Goal: Task Accomplishment & Management: Complete application form

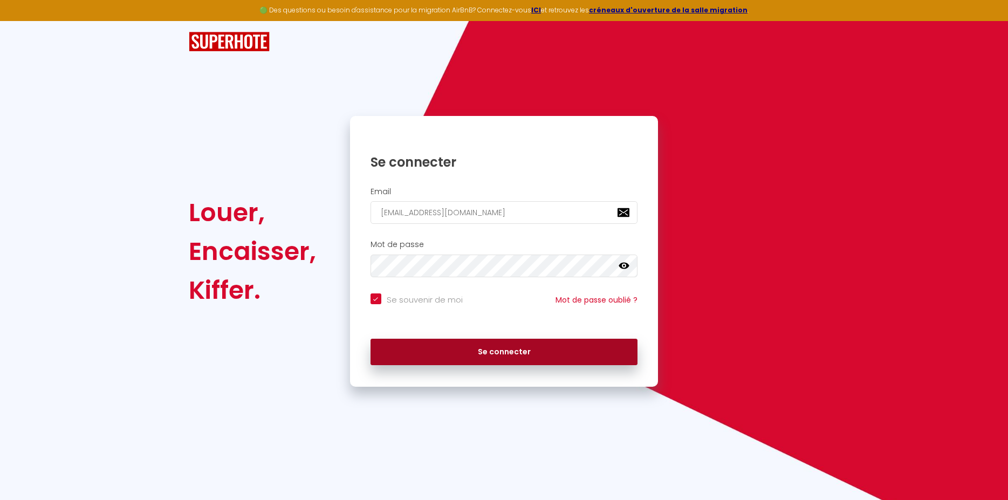
click at [489, 353] on button "Se connecter" at bounding box center [505, 352] width 268 height 27
checkbox input "true"
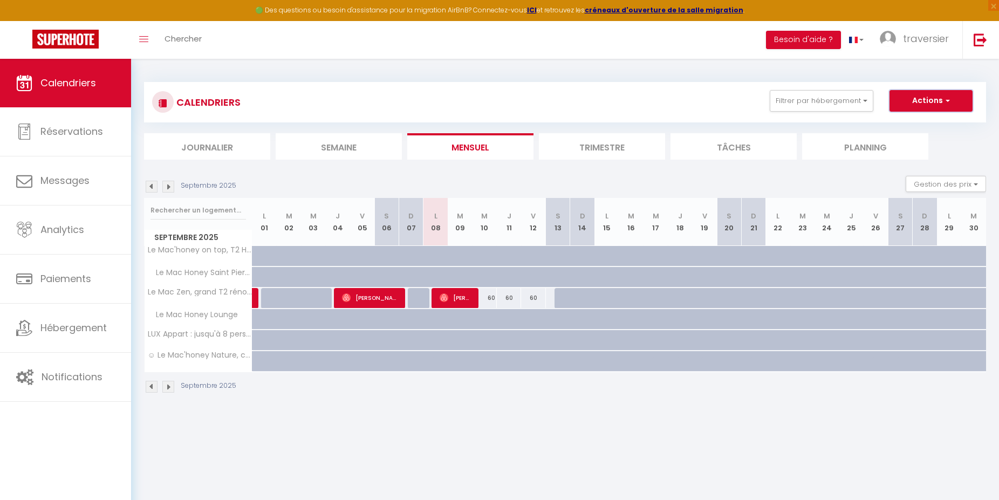
click at [943, 101] on button "Actions" at bounding box center [930, 101] width 83 height 22
click at [905, 126] on link "Nouvelle réservation" at bounding box center [920, 126] width 94 height 16
select select
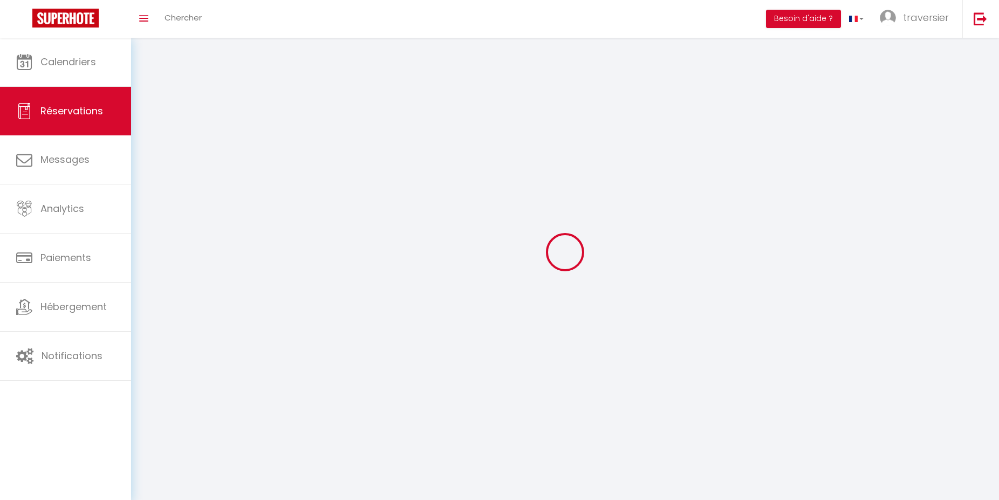
select select
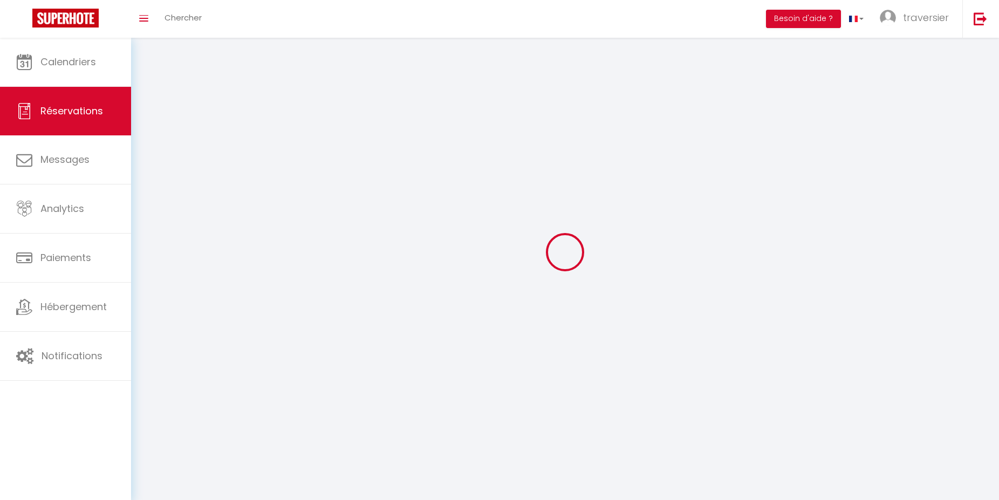
select select
checkbox input "false"
select select
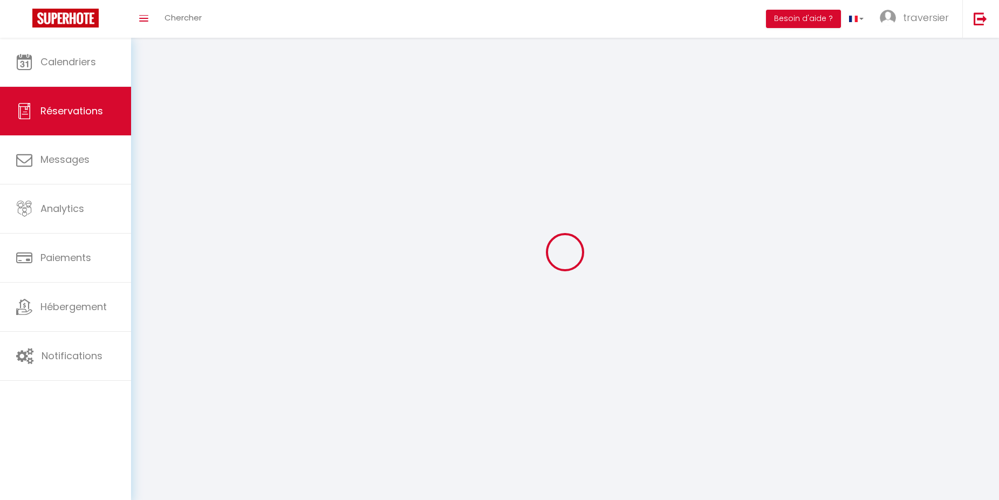
select select
checkbox input "false"
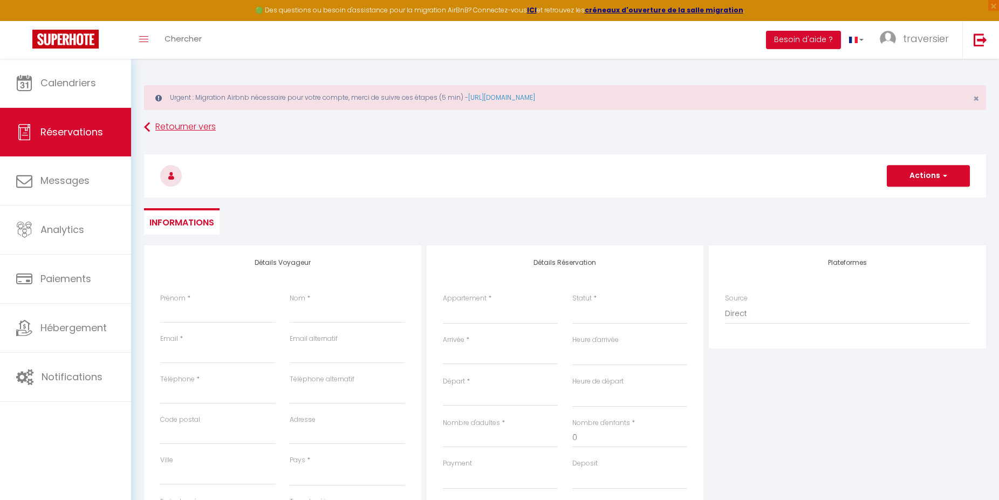
select select
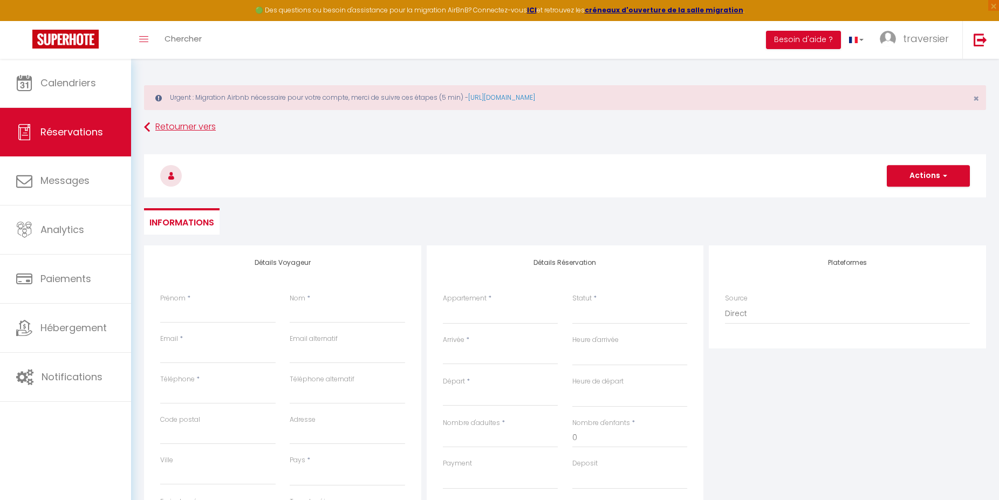
select select
checkbox input "false"
select select
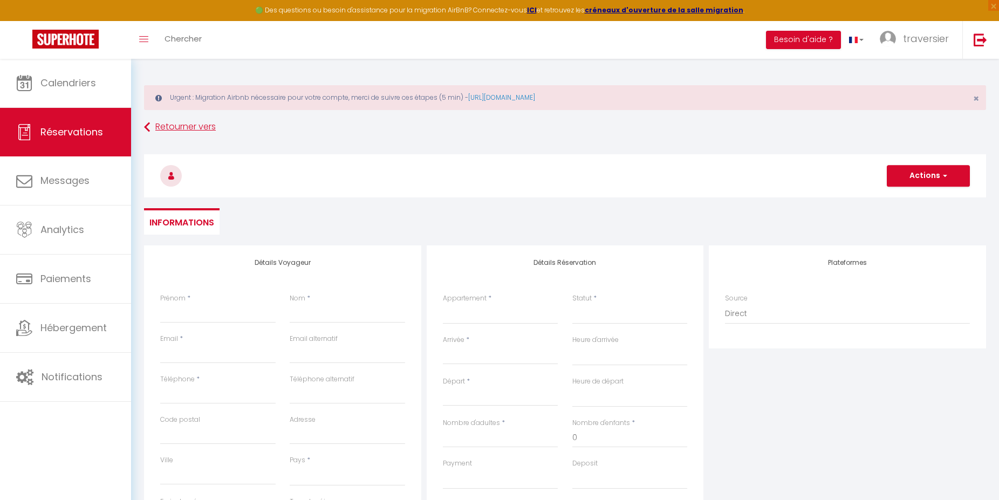
select select
checkbox input "false"
select select
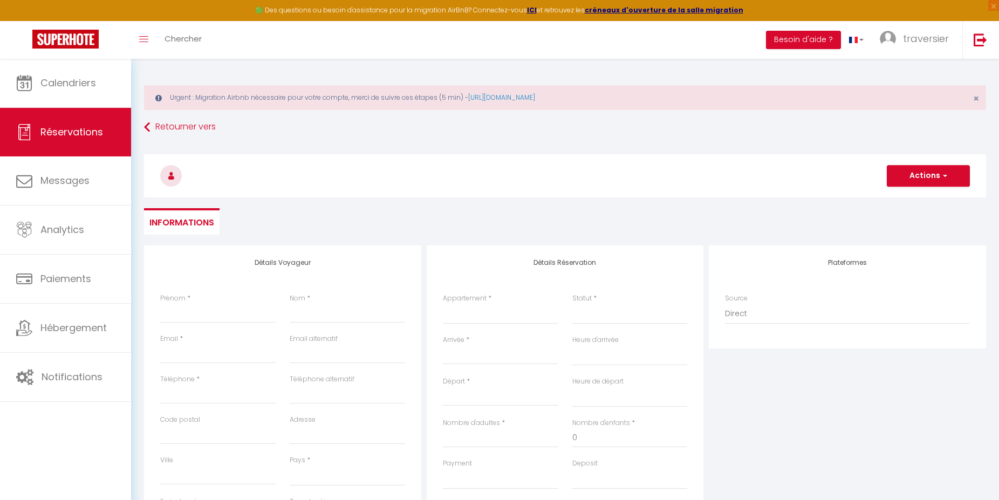
select select
click at [213, 312] on input "Prénom" at bounding box center [217, 313] width 115 height 19
type input "F"
select select
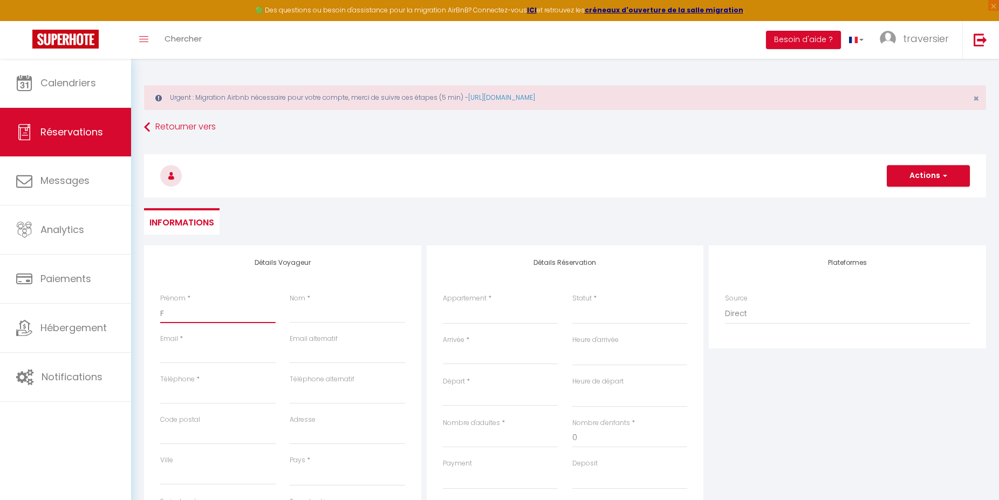
select select
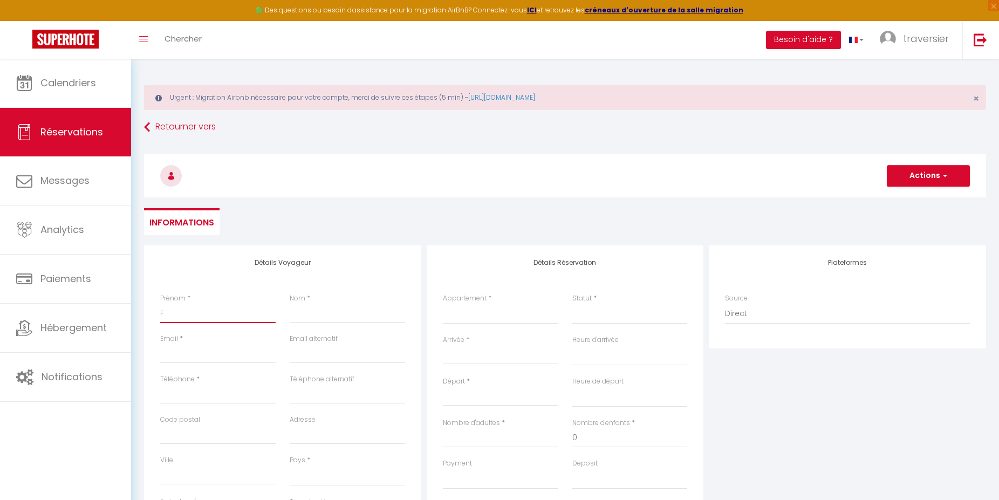
checkbox input "false"
type input "Fr"
select select
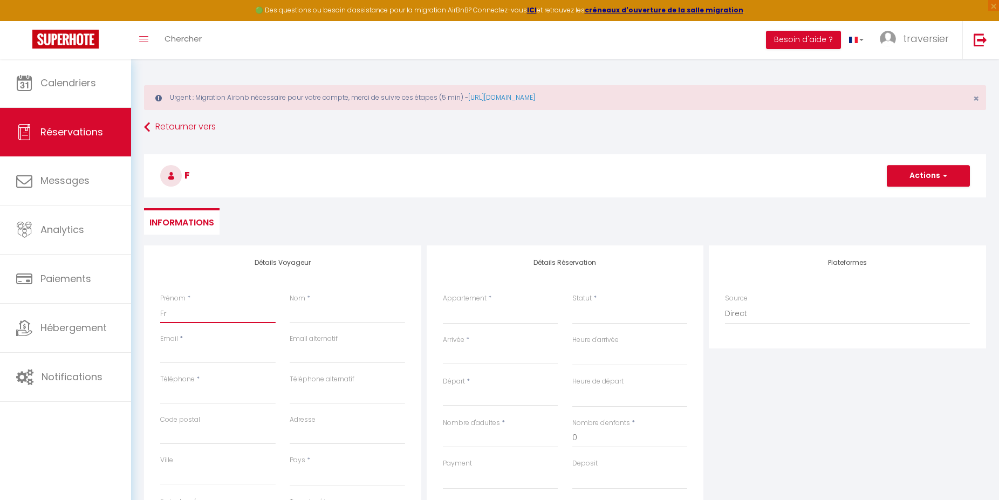
select select
checkbox input "false"
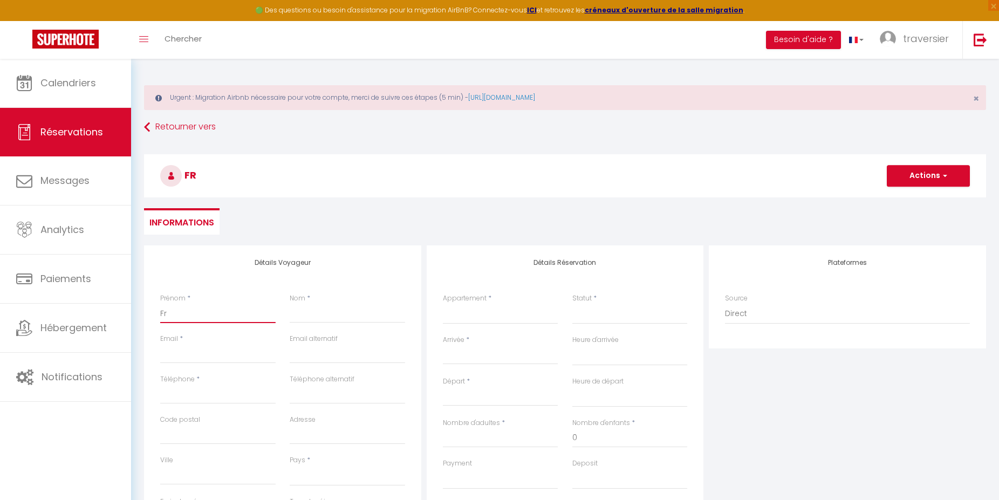
type input "Fra"
select select
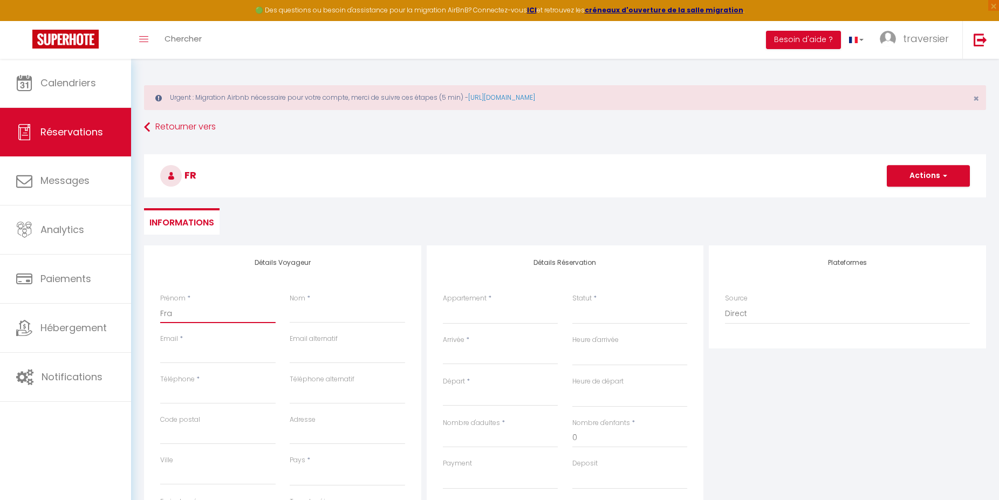
select select
checkbox input "false"
type input "Fran"
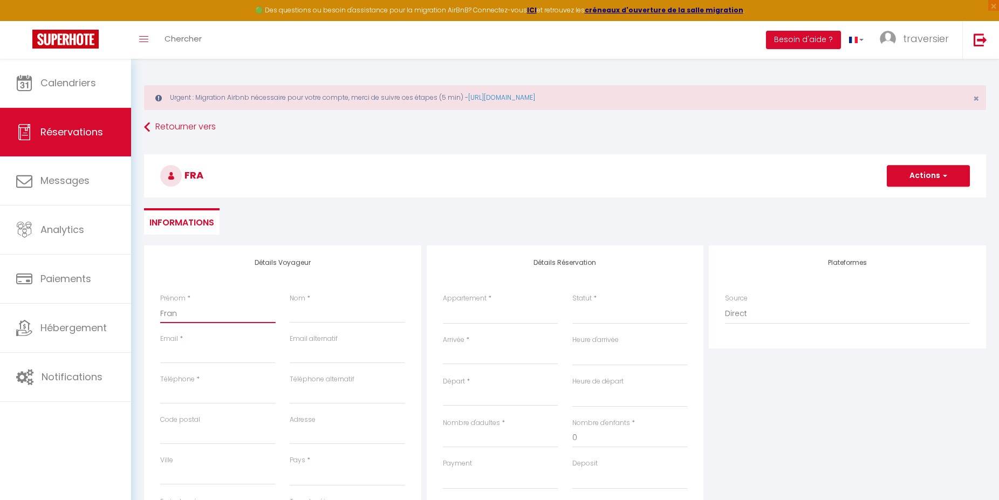
select select
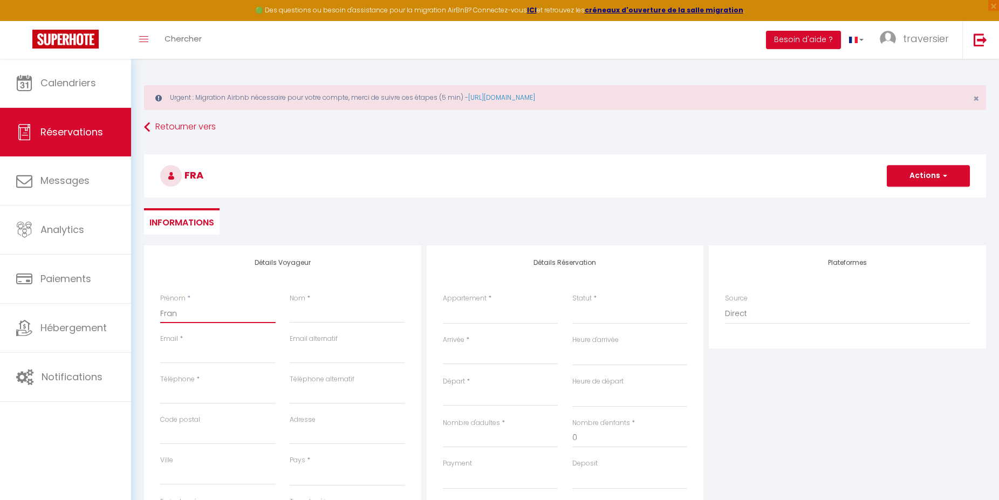
select select
checkbox input "false"
type input "Franç"
select select
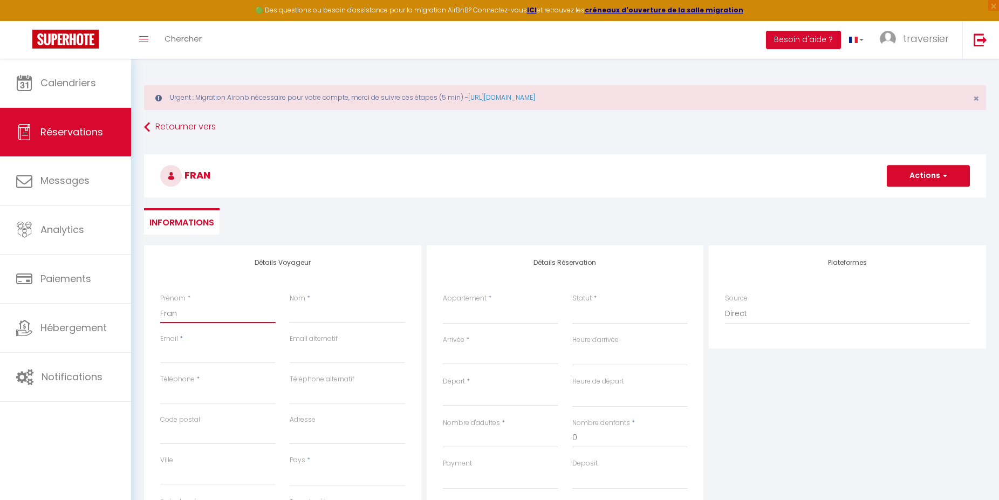
select select
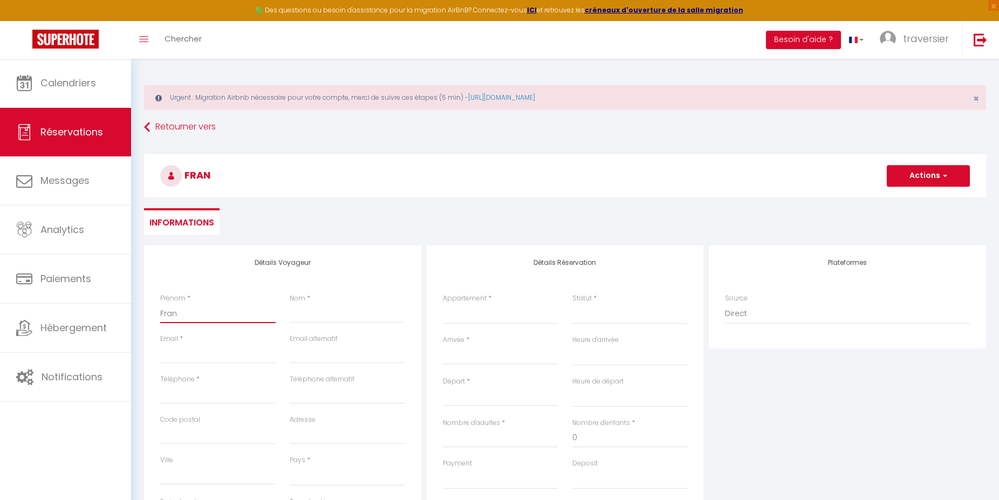
select select
checkbox input "false"
type input "Franço"
select select
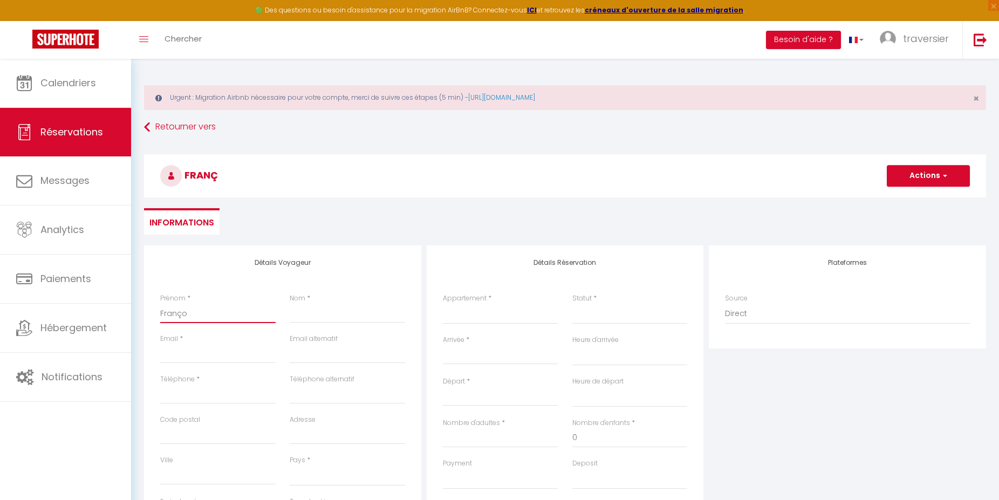
select select
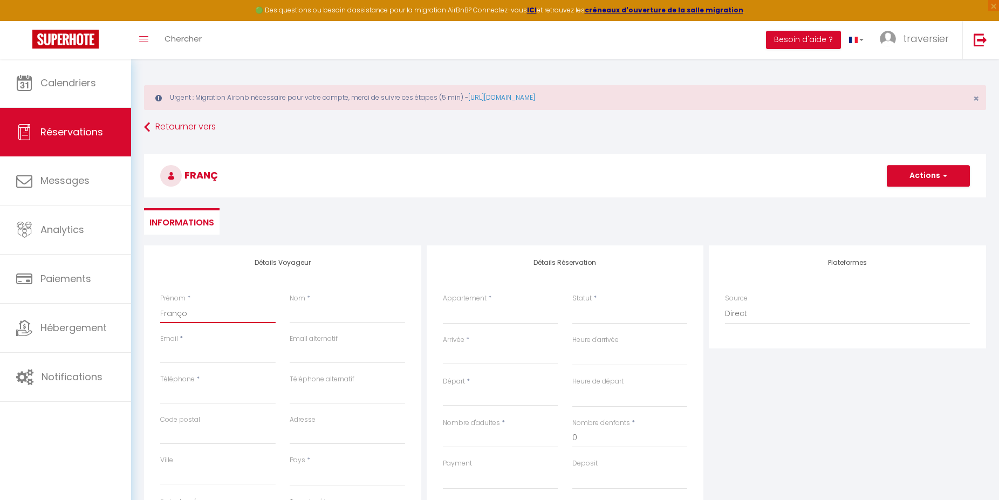
checkbox input "false"
type input "Françoi"
select select
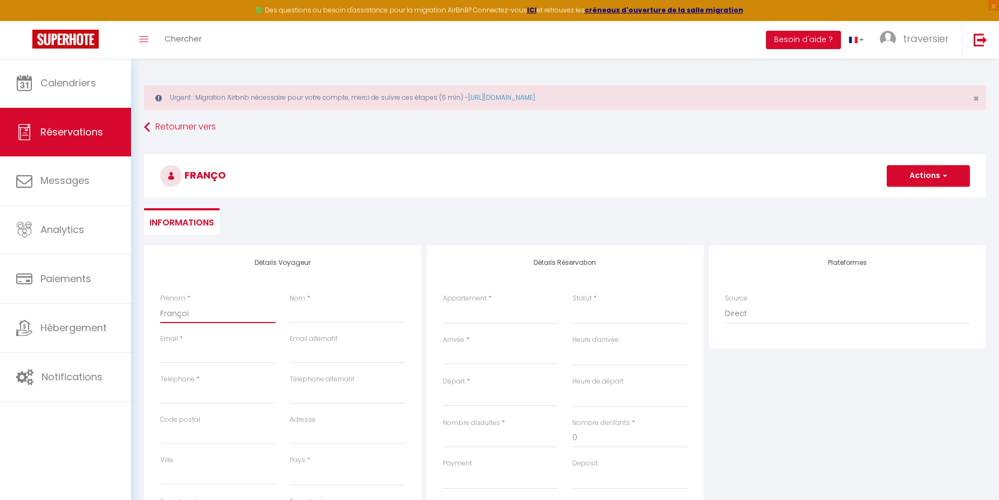
select select
checkbox input "false"
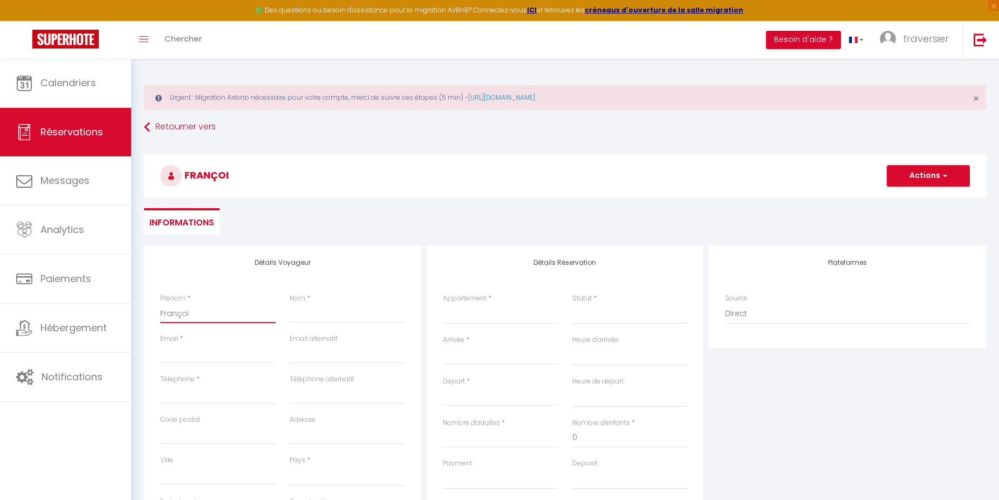
type input "[PERSON_NAME]"
select select
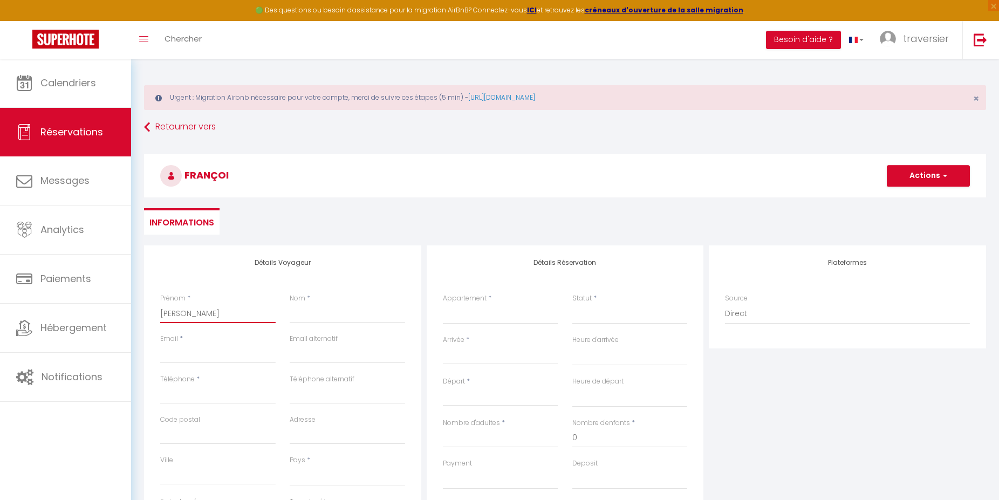
select select
checkbox input "false"
type input "[PERSON_NAME]"
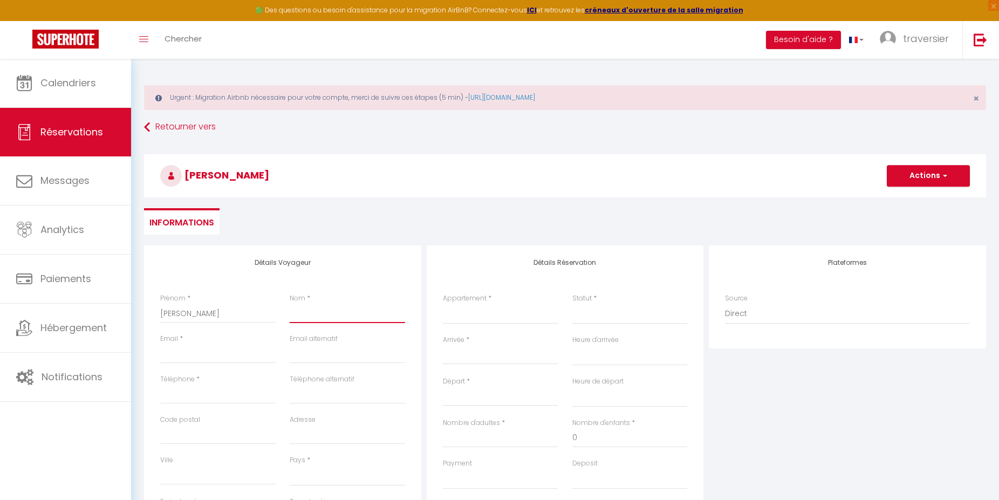
click at [332, 318] on input "Nom" at bounding box center [347, 313] width 115 height 19
type input "B"
select select
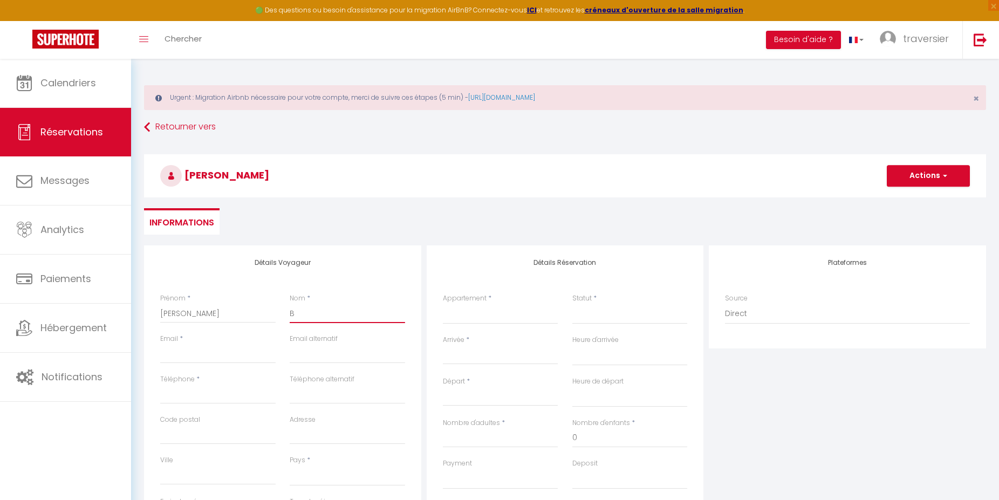
select select
checkbox input "false"
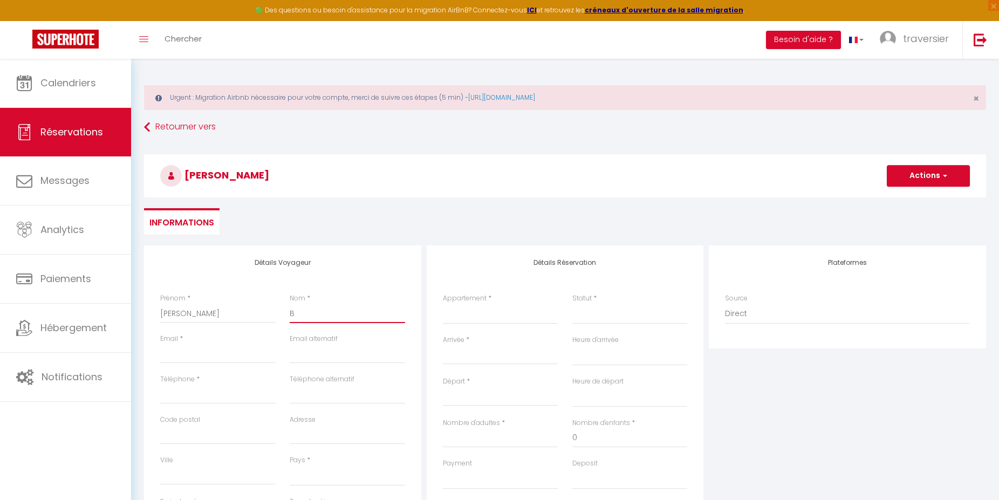
type input "Ba"
select select
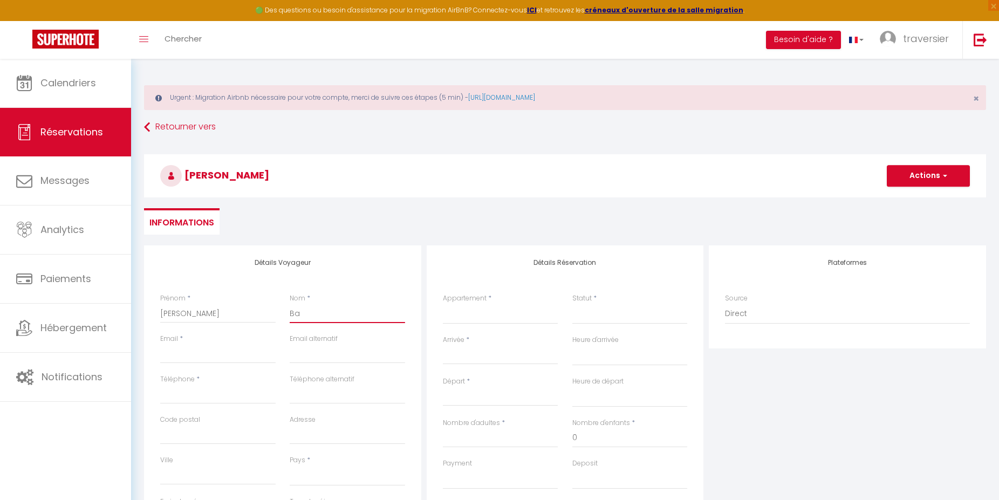
select select
checkbox input "false"
type input "Bar"
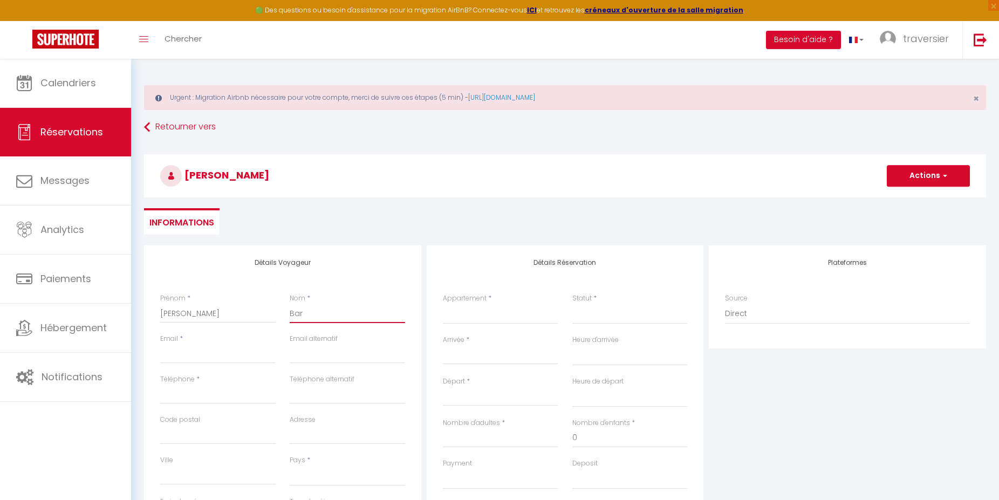
select select
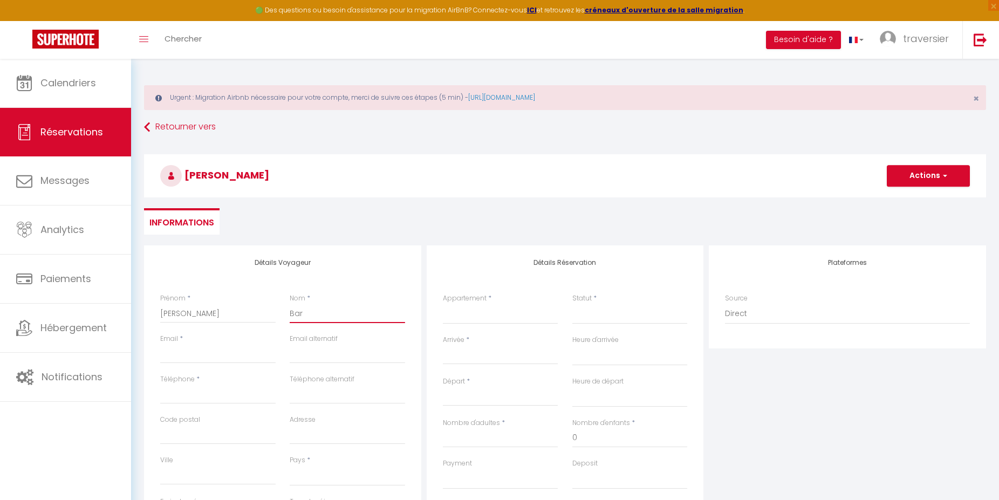
select select
checkbox input "false"
type input "Bart"
select select
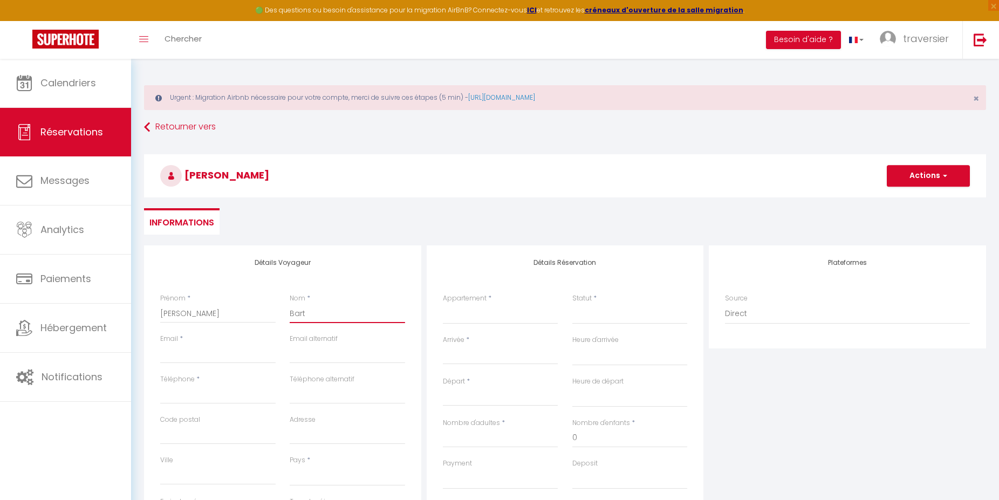
select select
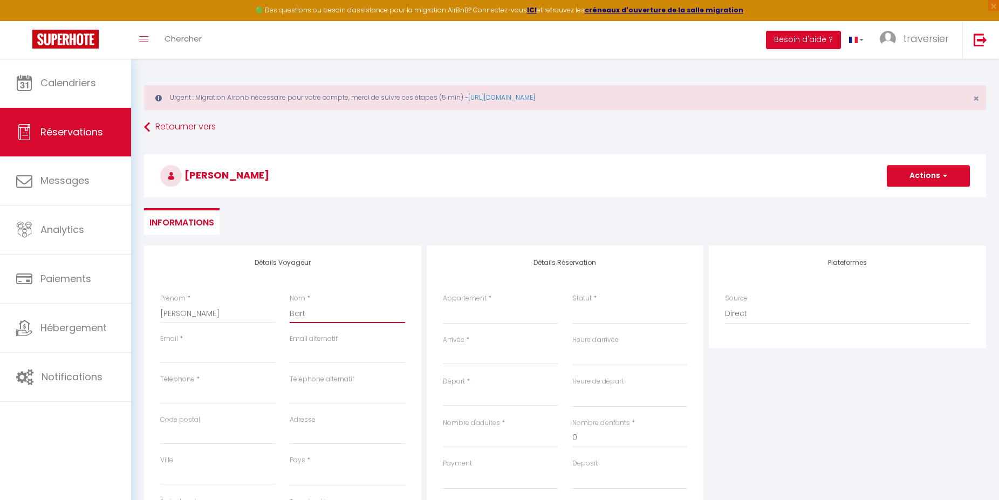
select select
checkbox input "false"
type input "[PERSON_NAME]"
select select
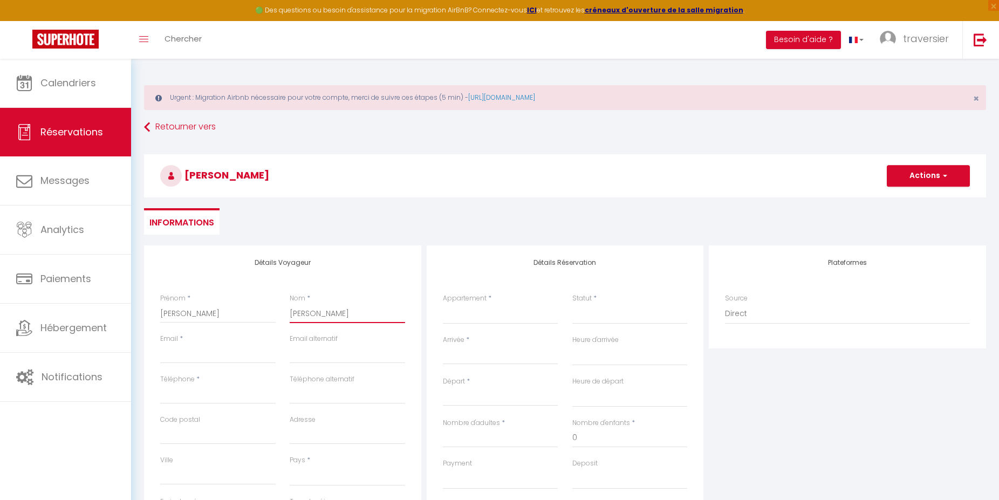
select select
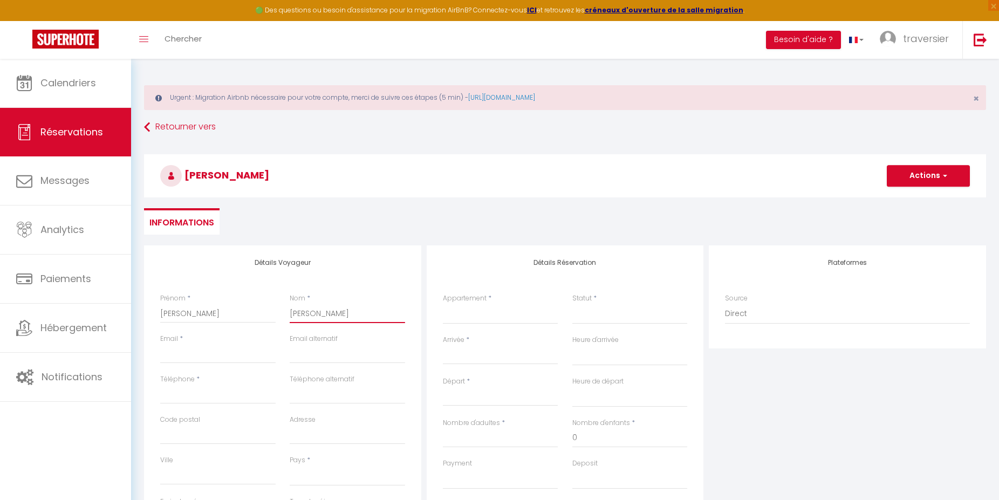
checkbox input "false"
type input "Barthe"
select select
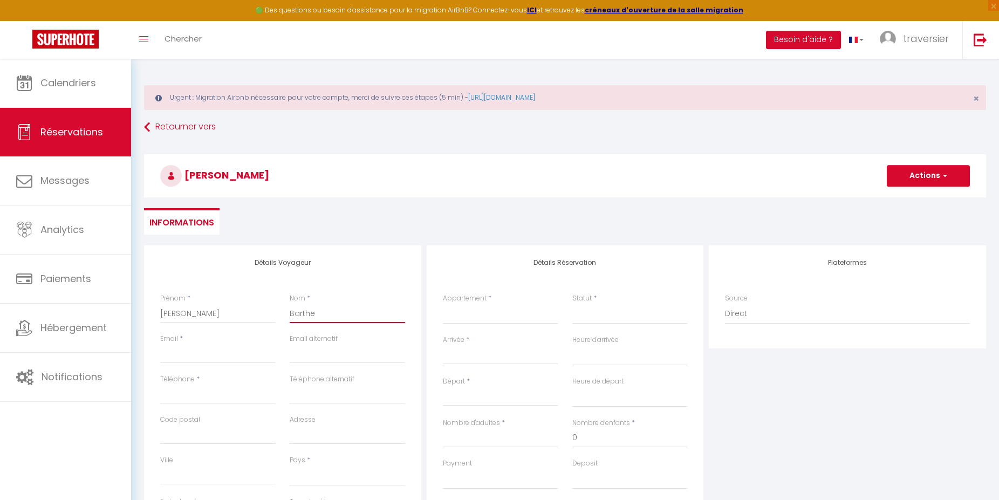
select select
checkbox input "false"
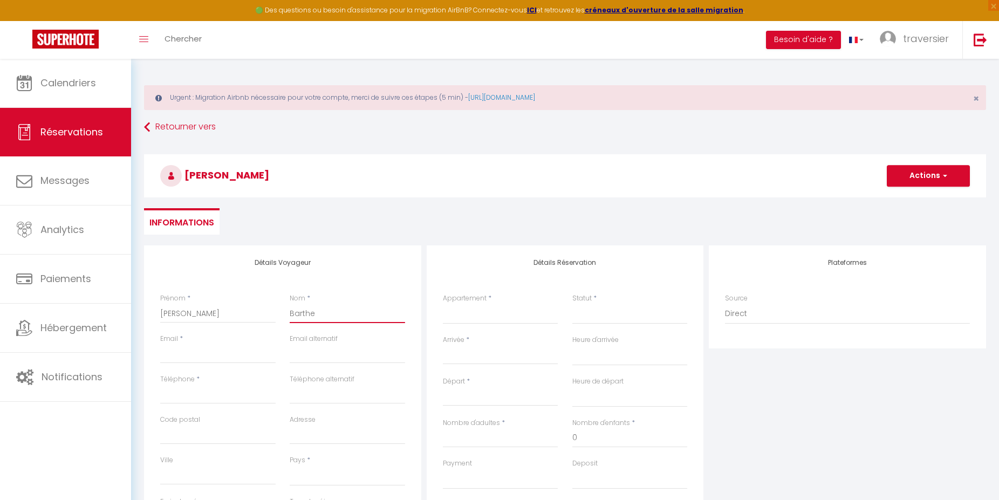
type input "Barthes"
select select
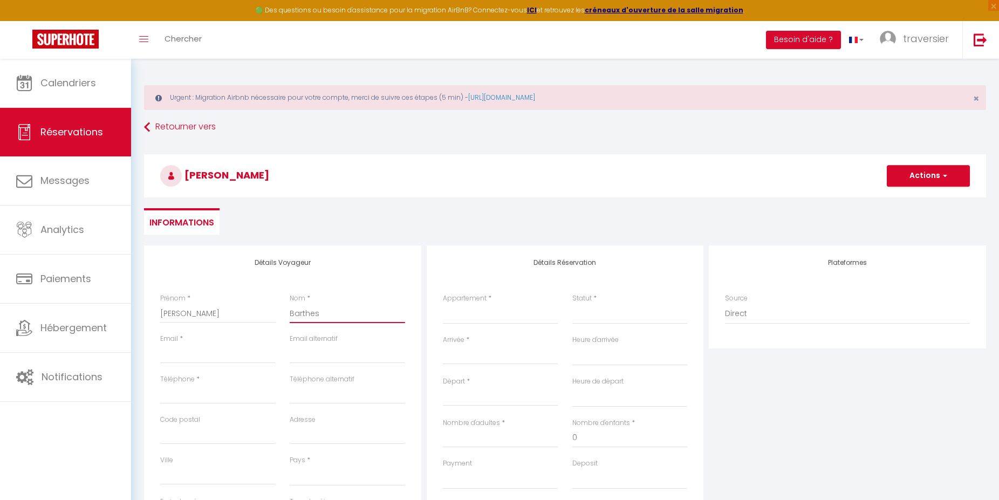
select select
checkbox input "false"
type input "Barthes"
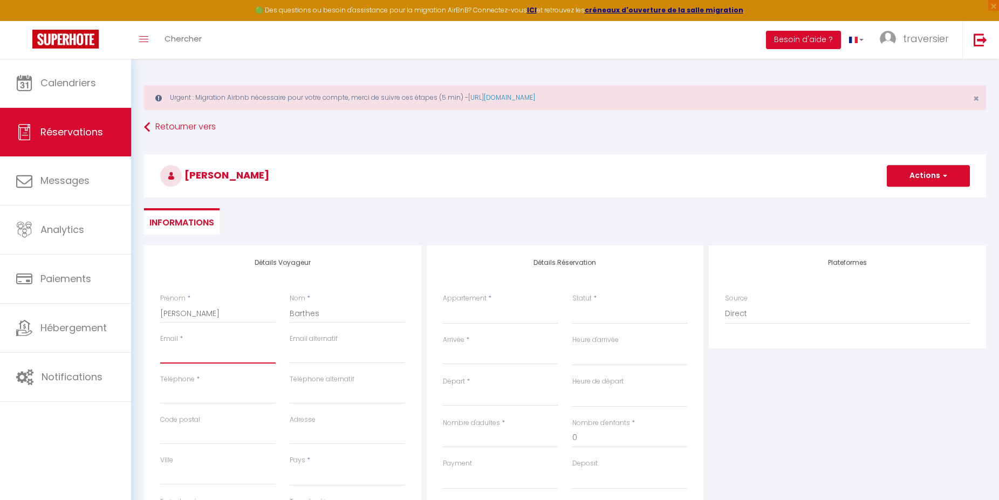
click at [222, 352] on input "Email client" at bounding box center [217, 353] width 115 height 19
type input "b"
select select
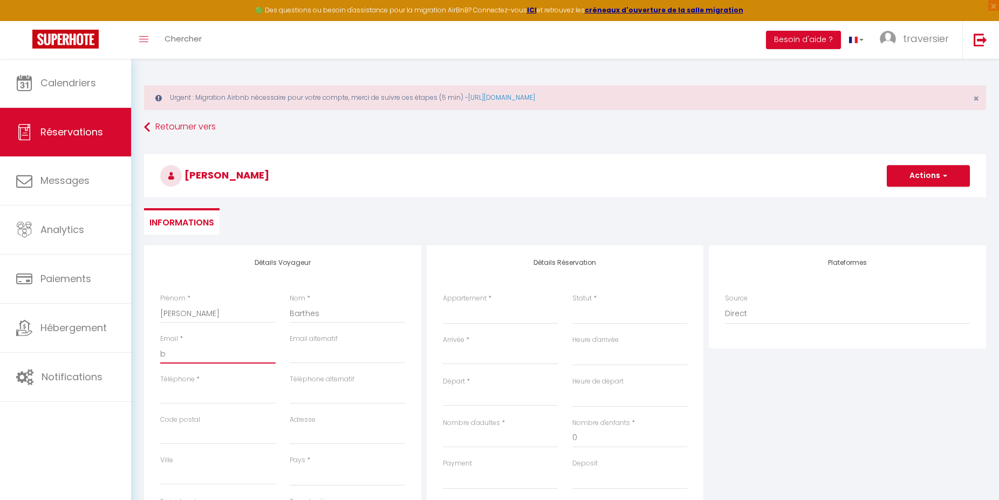
select select
checkbox input "false"
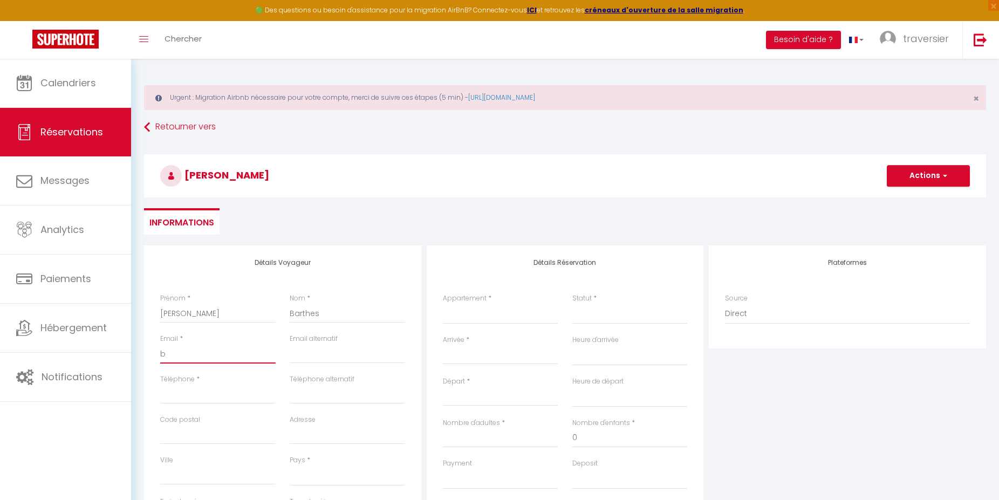
type input "ba"
select select
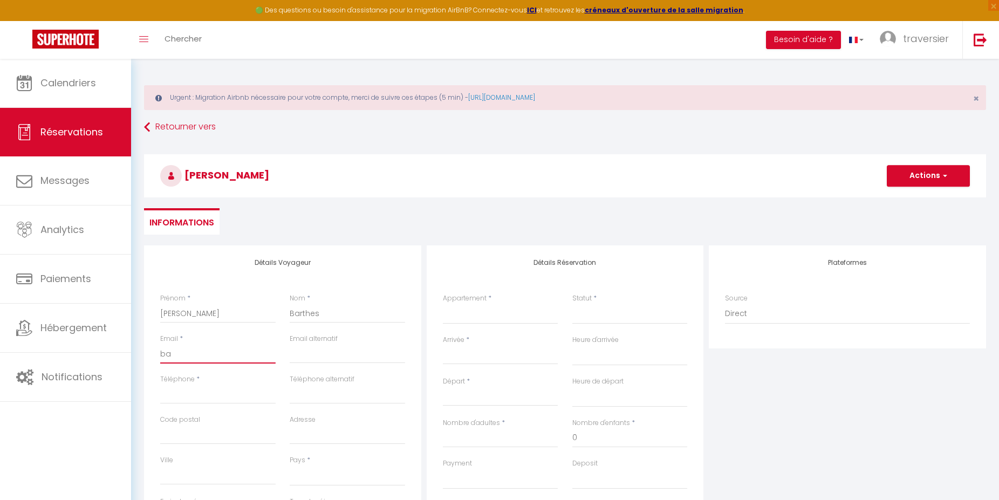
select select
checkbox input "false"
type input "bar"
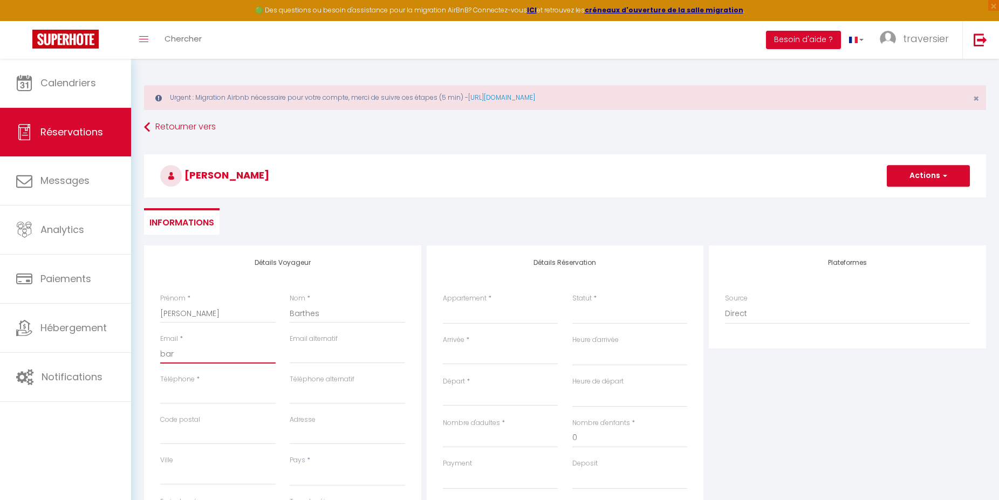
select select
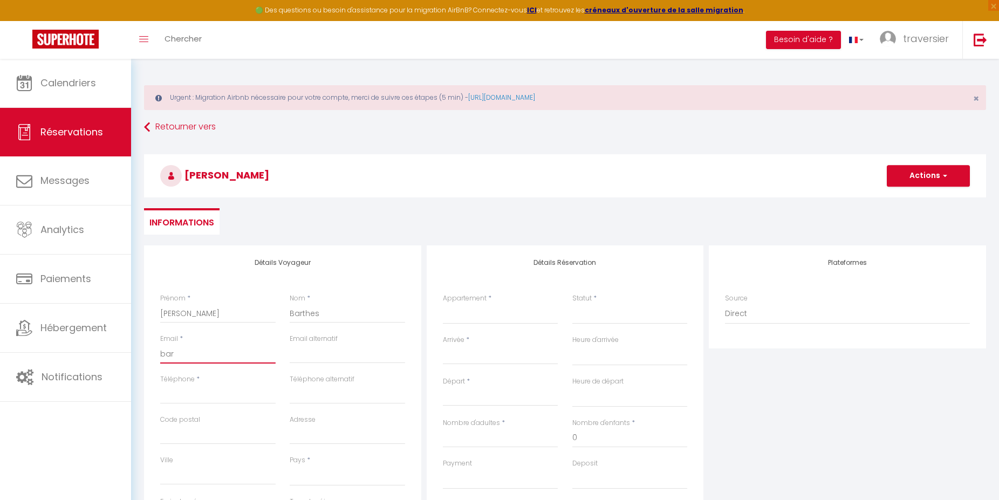
select select
checkbox input "false"
type input "bart"
click at [181, 393] on input "Téléphone" at bounding box center [217, 394] width 115 height 19
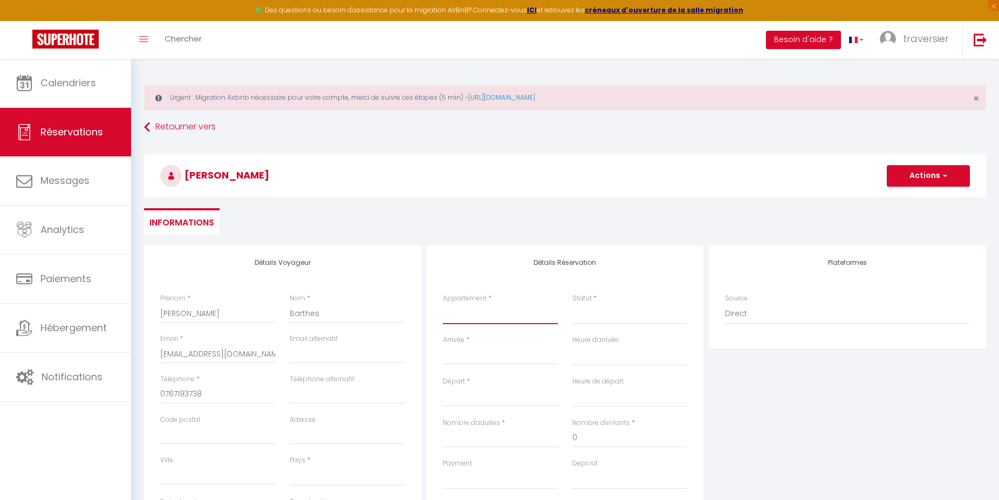
click at [443, 304] on select "Le Mac Honey Lounge Le Mac'honey on top, T2 HYPERCENTRE Mâcon au CALME Le Mac H…" at bounding box center [500, 314] width 115 height 20
click option "Le Mac Zen, grand T2 rénové Hypercentre 2/4 pers." at bounding box center [0, 0] width 0 height 0
click at [598, 317] on select "Confirmé Non Confirmé [PERSON_NAME] par le voyageur No Show Request" at bounding box center [629, 314] width 115 height 20
click option "Confirmé" at bounding box center [0, 0] width 0 height 0
click at [503, 359] on input "Arrivée" at bounding box center [500, 356] width 115 height 14
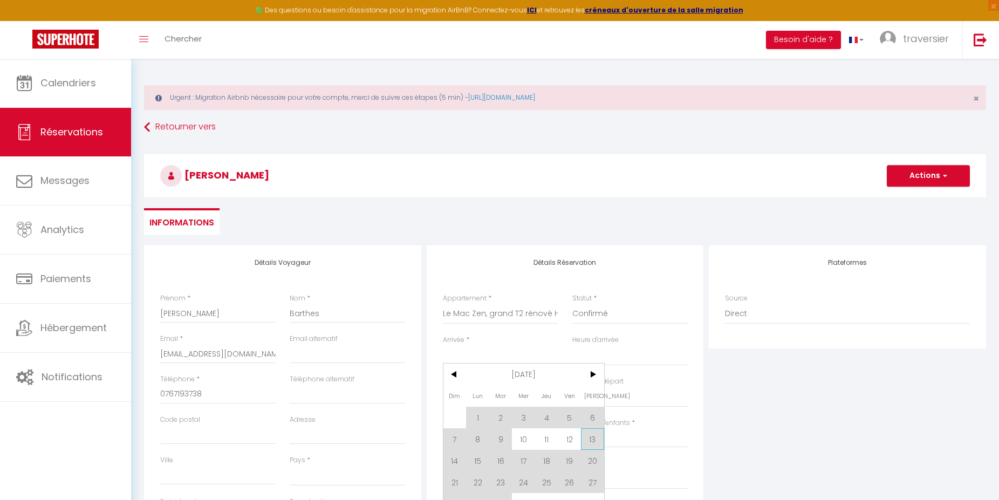
click at [588, 439] on span "13" at bounding box center [592, 439] width 23 height 22
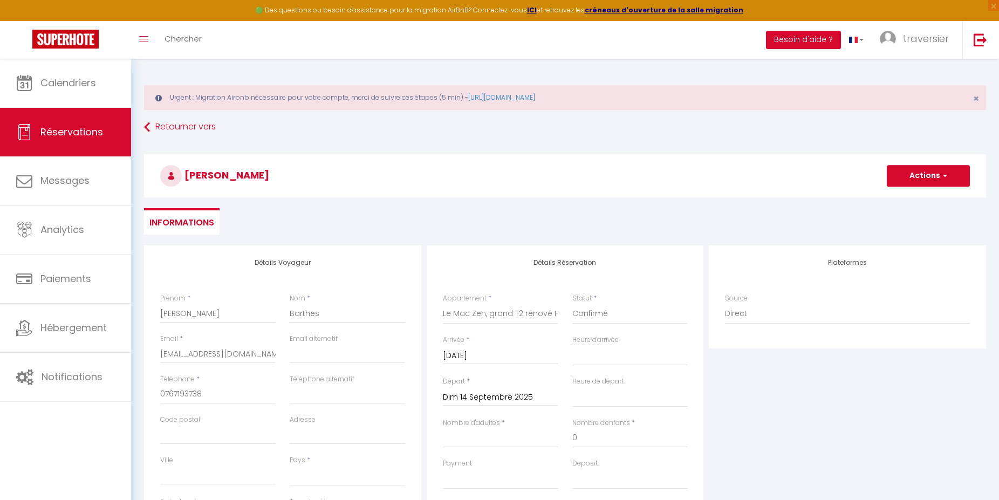
click at [498, 400] on input "Dim 14 Septembre 2025" at bounding box center [500, 398] width 115 height 14
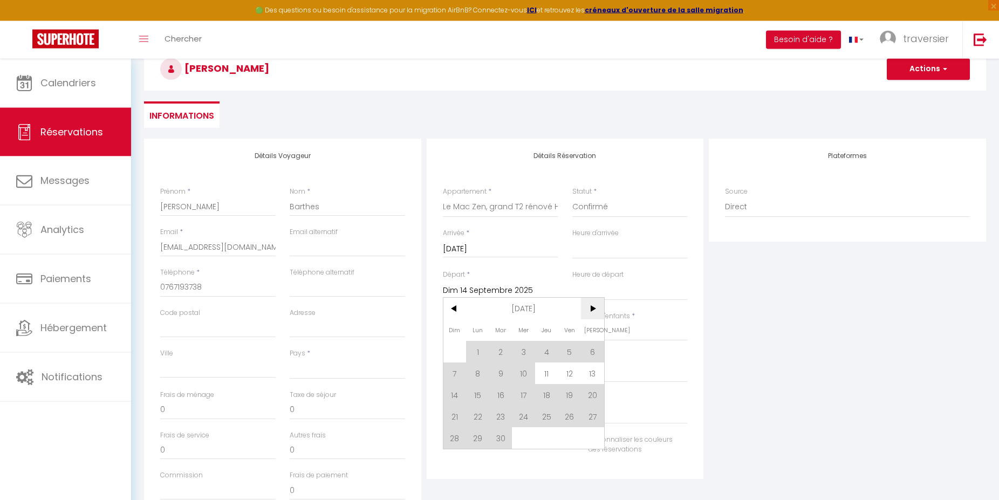
scroll to position [110, 0]
click at [497, 417] on span "23" at bounding box center [500, 413] width 23 height 22
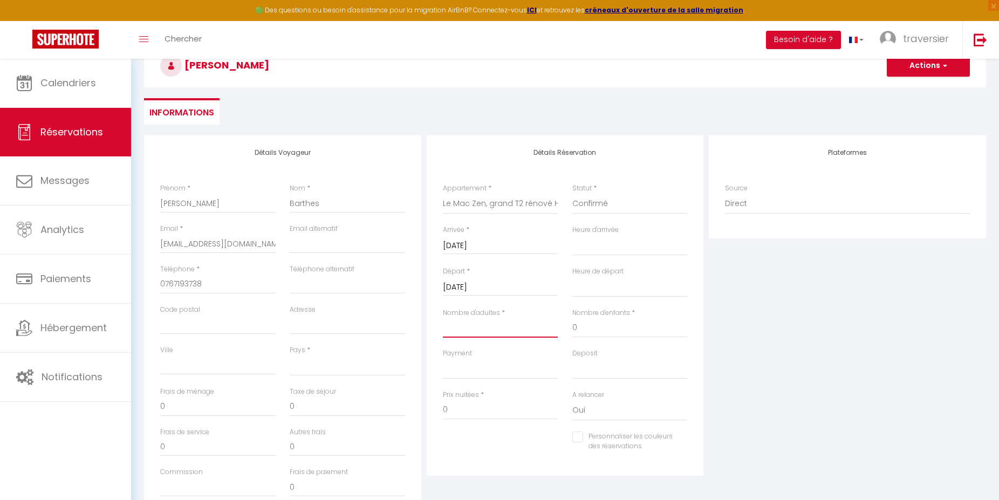
click at [483, 326] on input "Nombre d'adultes" at bounding box center [500, 327] width 115 height 19
click at [468, 410] on input "0" at bounding box center [500, 409] width 115 height 19
drag, startPoint x: 455, startPoint y: 411, endPoint x: 439, endPoint y: 408, distance: 16.9
click at [443, 408] on input "0" at bounding box center [500, 409] width 115 height 19
click at [290, 355] on select "[GEOGRAPHIC_DATA] [GEOGRAPHIC_DATA] [GEOGRAPHIC_DATA] [GEOGRAPHIC_DATA] [GEOGRA…" at bounding box center [347, 365] width 115 height 20
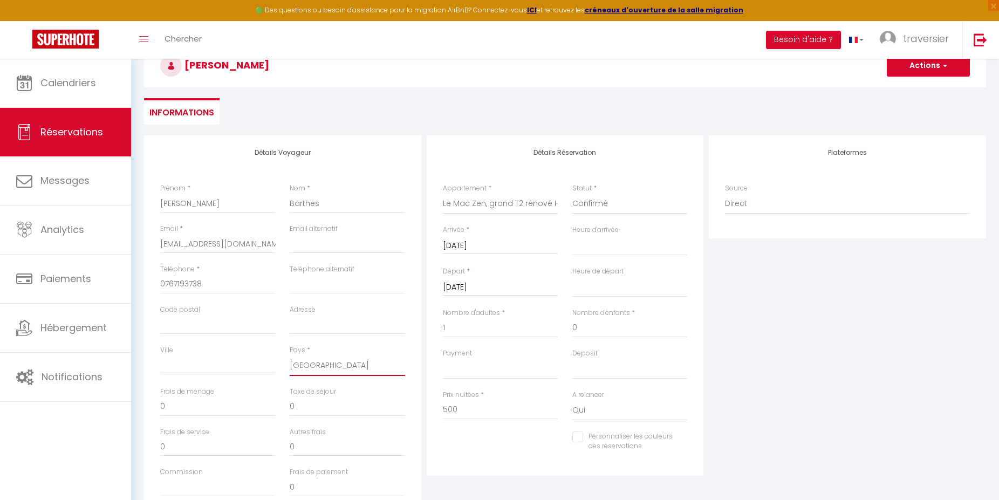
click option "[GEOGRAPHIC_DATA]" at bounding box center [0, 0] width 0 height 0
click at [190, 406] on input "0" at bounding box center [217, 406] width 115 height 19
click at [303, 406] on input "0" at bounding box center [347, 406] width 115 height 19
click at [366, 409] on input "25" at bounding box center [347, 406] width 115 height 19
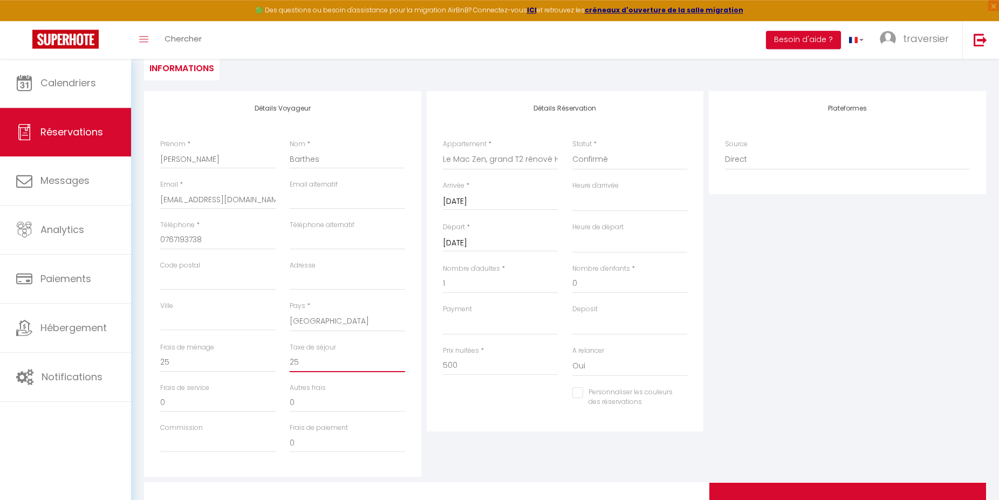
scroll to position [97, 0]
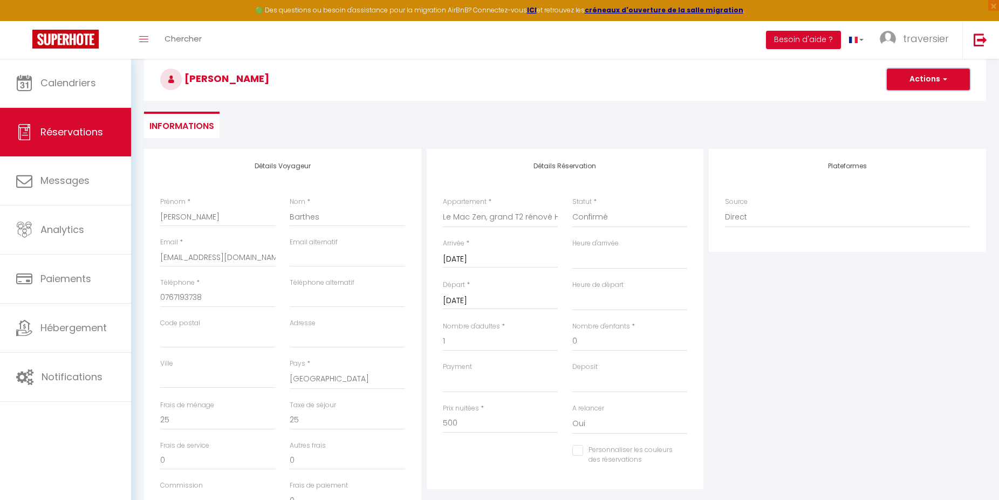
click at [946, 79] on span "button" at bounding box center [943, 79] width 6 height 10
click at [909, 102] on link "Enregistrer" at bounding box center [917, 103] width 85 height 14
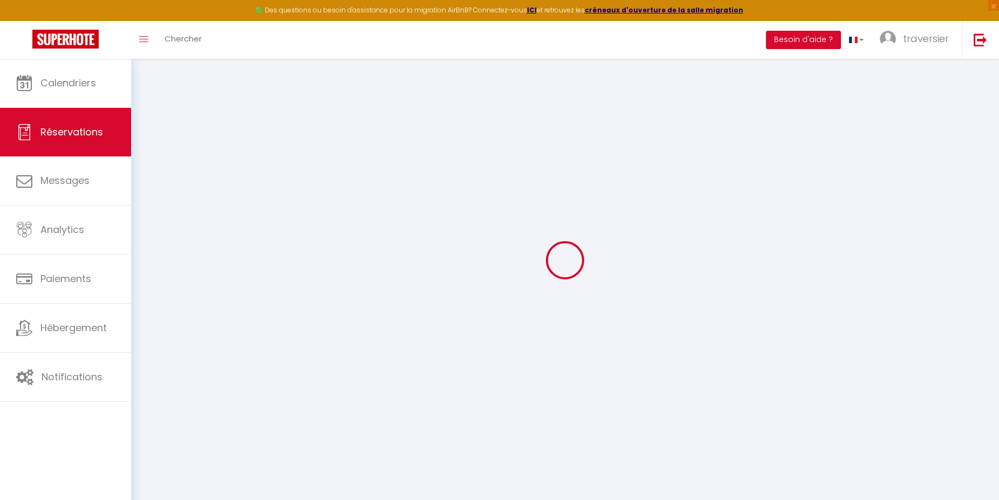
scroll to position [59, 0]
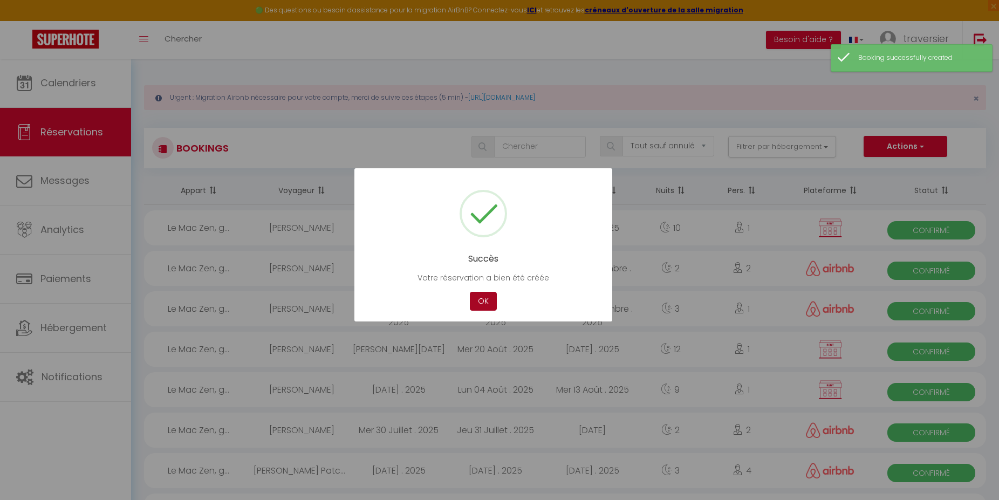
click at [480, 305] on button "OK" at bounding box center [483, 301] width 27 height 19
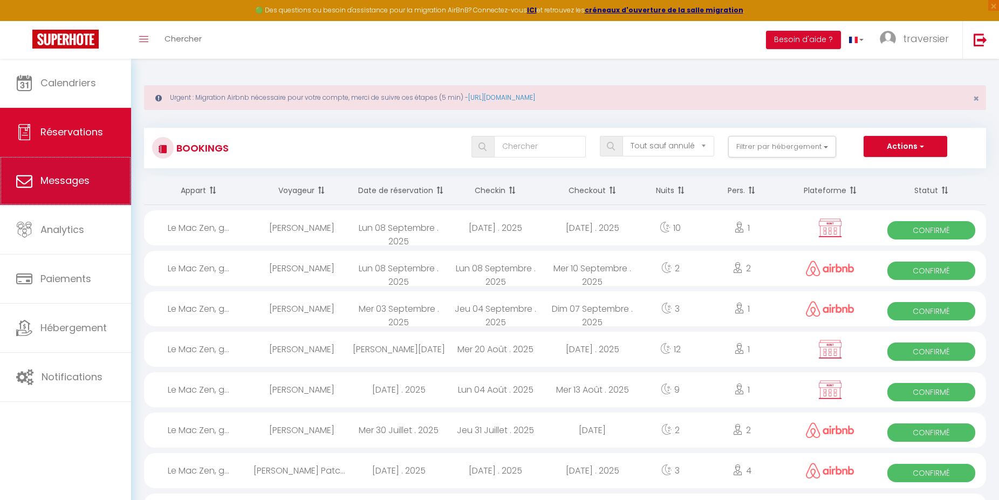
click at [39, 186] on link "Messages" at bounding box center [65, 180] width 131 height 49
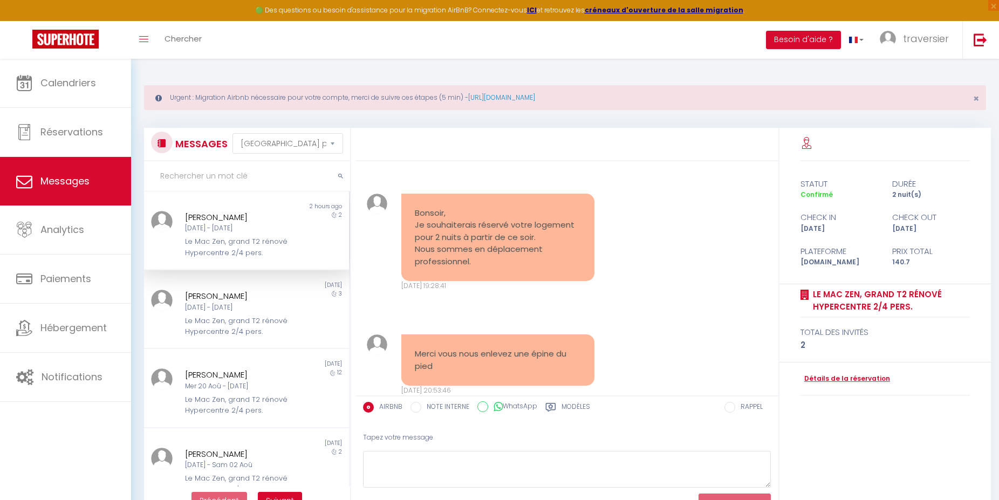
scroll to position [2245, 0]
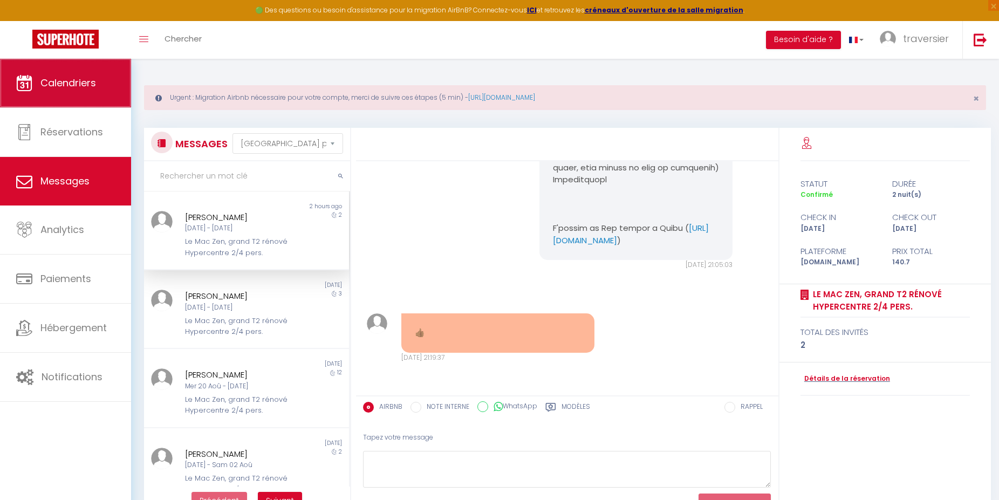
click at [53, 93] on link "Calendriers" at bounding box center [65, 83] width 131 height 49
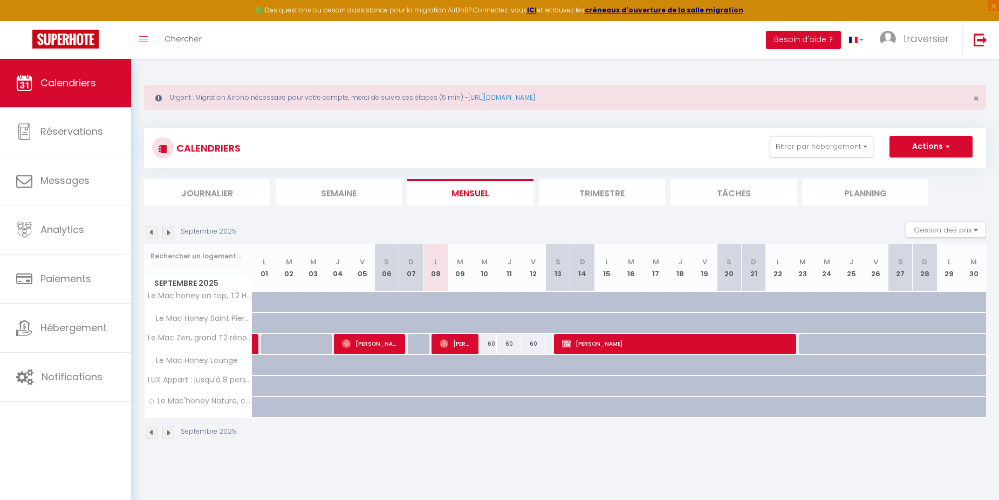
click at [625, 344] on span "[PERSON_NAME]" at bounding box center [675, 343] width 227 height 20
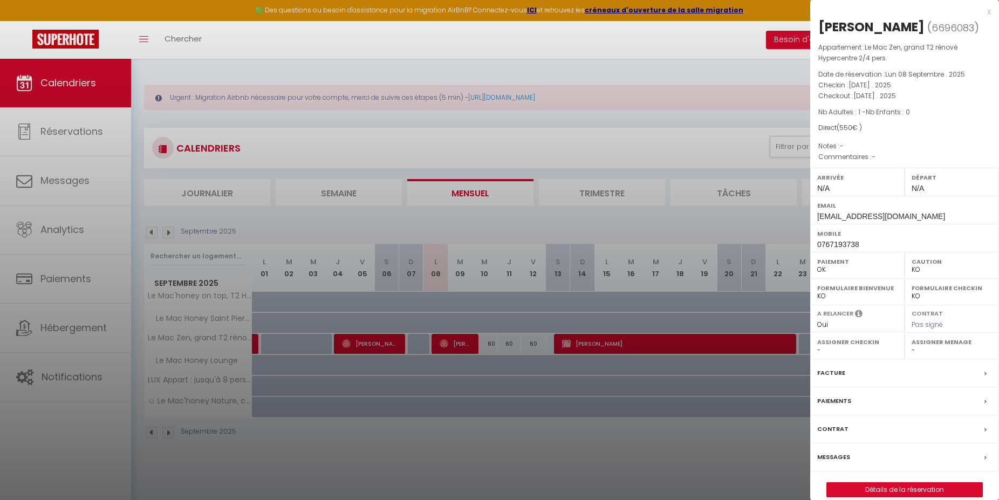
click at [845, 456] on label "Messages" at bounding box center [833, 456] width 33 height 11
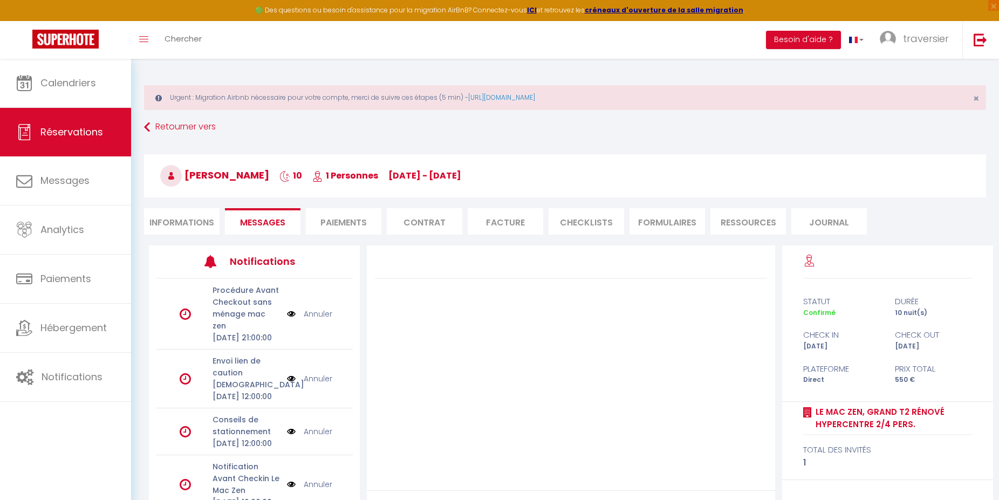
click at [308, 320] on link "Annuler" at bounding box center [318, 314] width 29 height 12
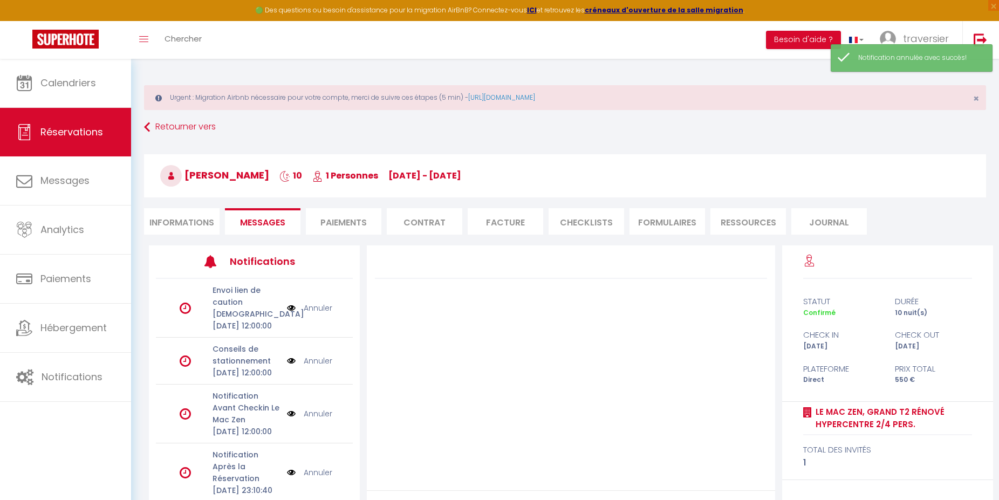
click at [312, 313] on link "Annuler" at bounding box center [318, 308] width 29 height 12
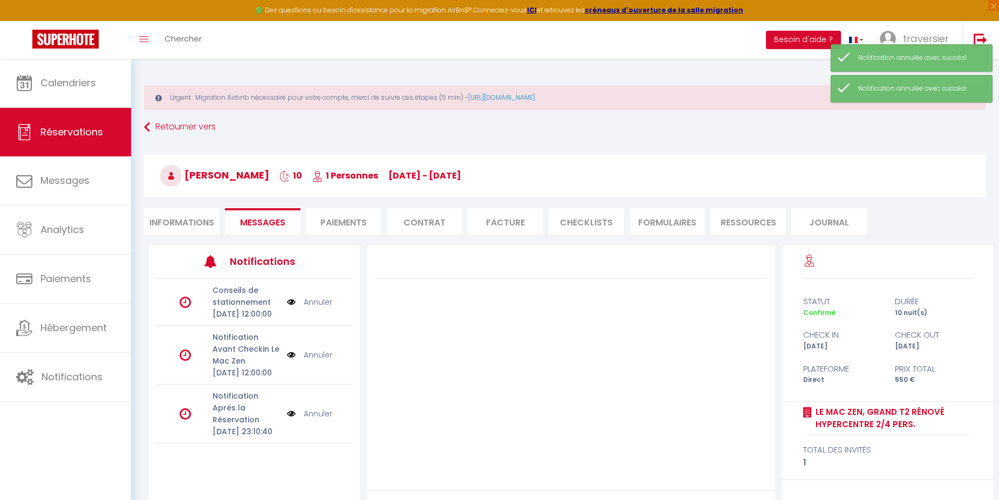
click at [312, 308] on link "Annuler" at bounding box center [318, 302] width 29 height 12
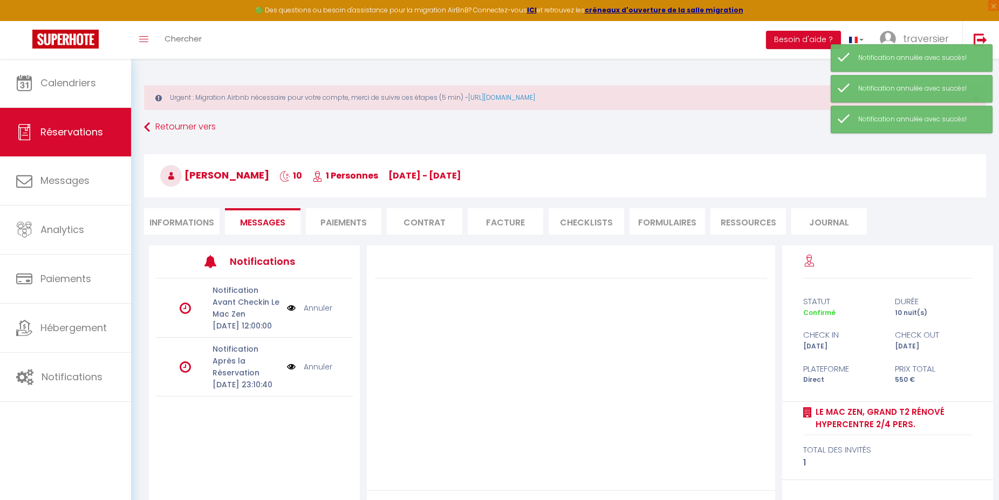
click at [318, 314] on link "Annuler" at bounding box center [318, 308] width 29 height 12
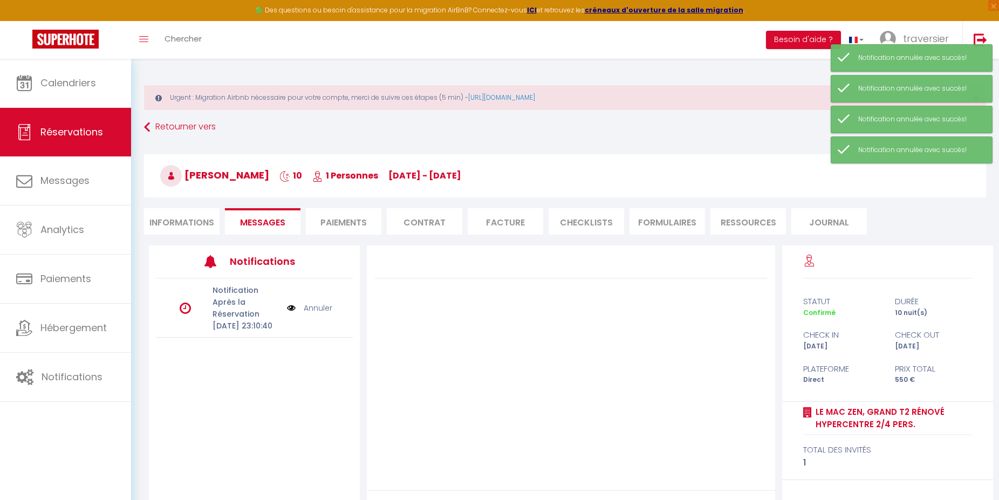
click at [320, 314] on link "Annuler" at bounding box center [318, 308] width 29 height 12
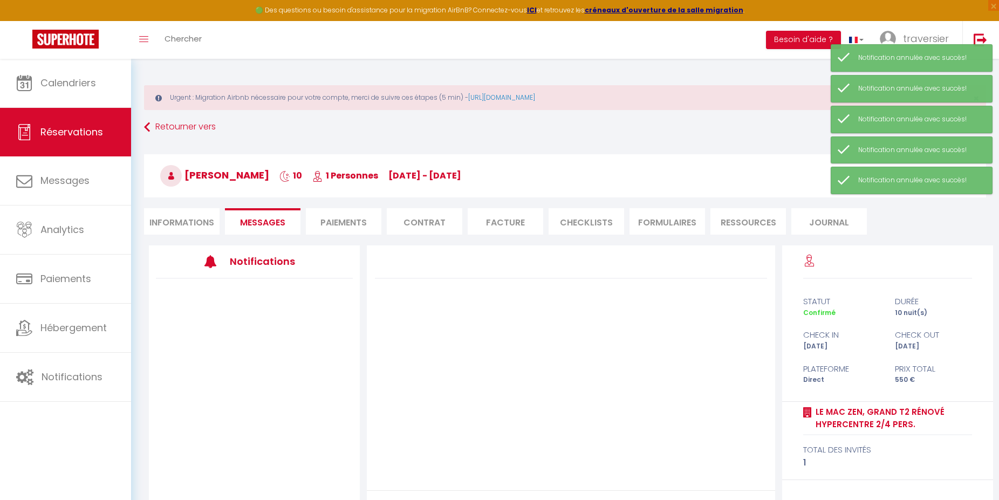
click at [503, 221] on li "Facture" at bounding box center [506, 221] width 76 height 26
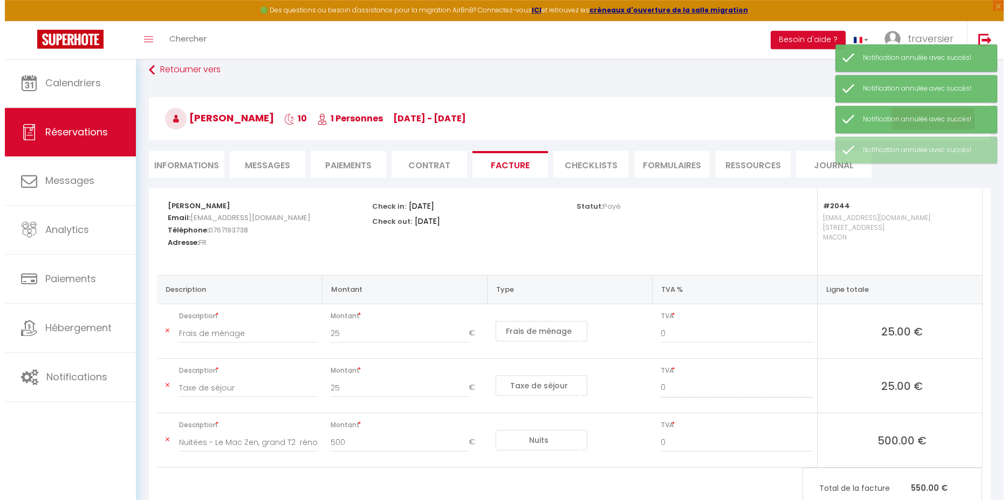
scroll to position [98, 0]
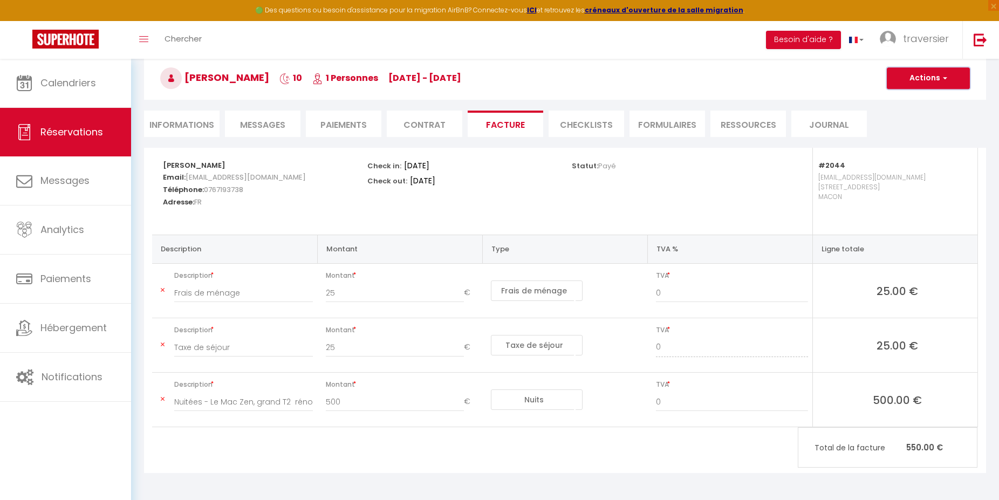
click at [939, 77] on button "Actions" at bounding box center [928, 78] width 83 height 22
click at [920, 119] on link "Aperçu et éditer" at bounding box center [920, 116] width 91 height 14
click at [930, 75] on button "Actions" at bounding box center [928, 78] width 83 height 22
click at [909, 131] on link "Envoyer la facture" at bounding box center [920, 130] width 91 height 14
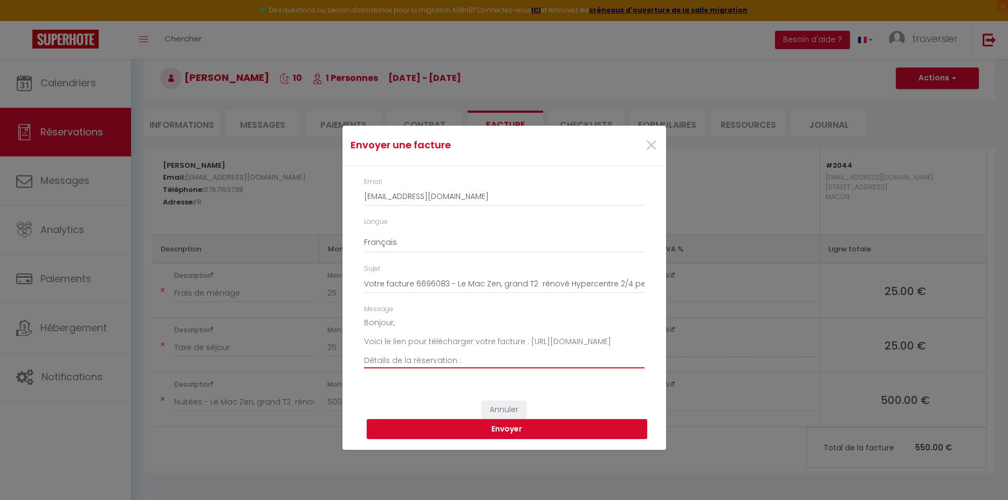
click at [427, 327] on textarea "Bonjour, Voici le lien pour télécharger votre facture : [URL][DOMAIN_NAME] Déta…" at bounding box center [504, 341] width 280 height 54
click at [411, 334] on textarea "Bonjour [PERSON_NAME], Je vous remercie pour votre virement de 550 euros pour l…" at bounding box center [504, 341] width 280 height 54
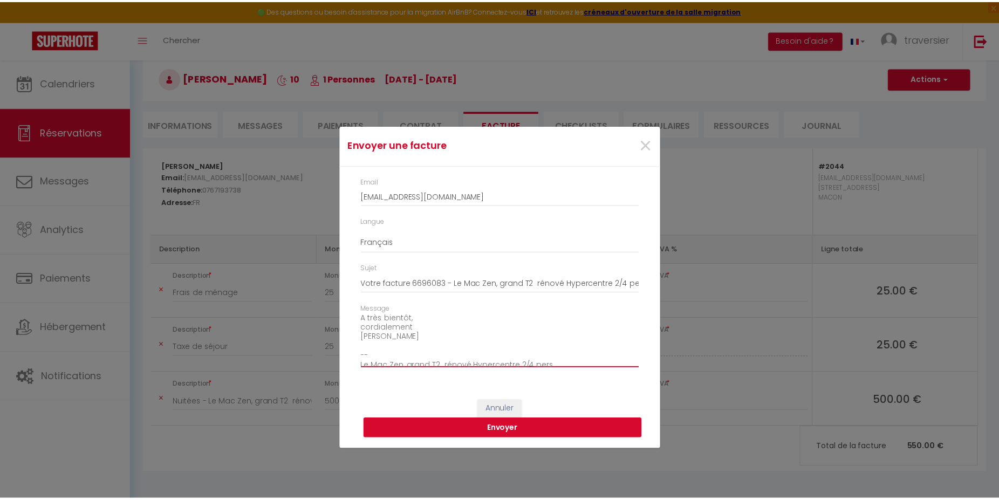
scroll to position [161, 0]
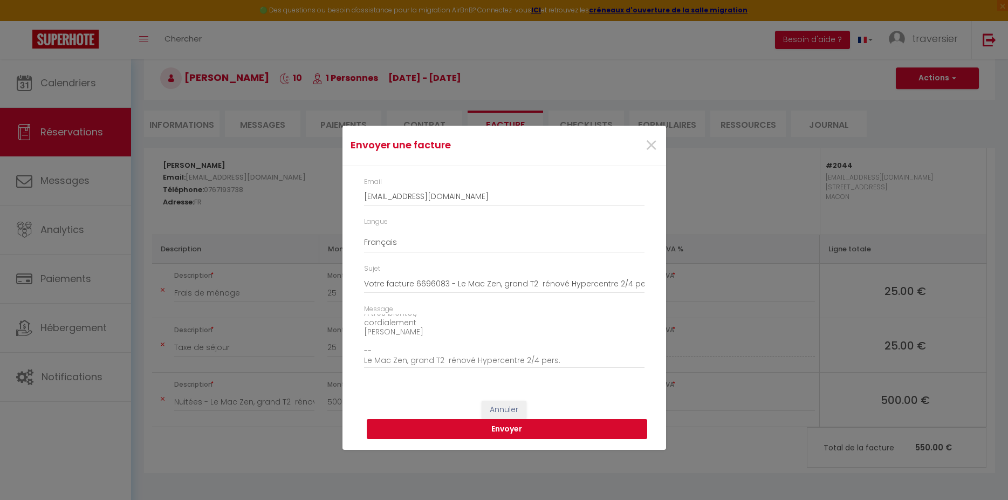
click at [502, 430] on button "Envoyer" at bounding box center [507, 429] width 280 height 20
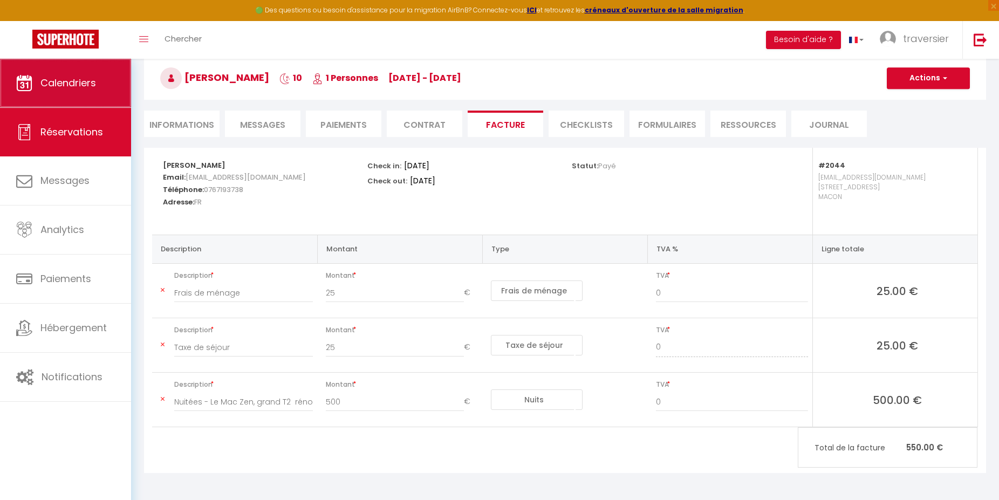
click at [55, 93] on link "Calendriers" at bounding box center [65, 83] width 131 height 49
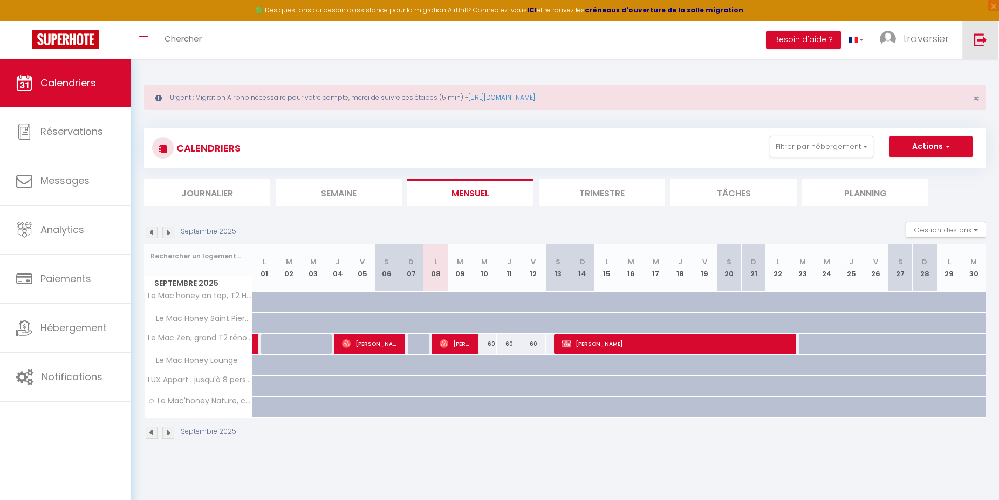
click at [980, 43] on img at bounding box center [980, 39] width 13 height 13
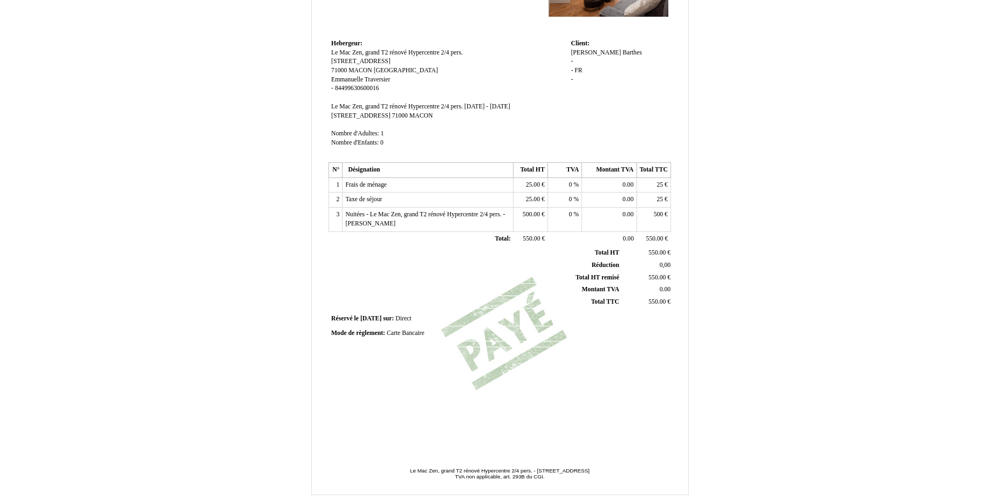
scroll to position [151, 0]
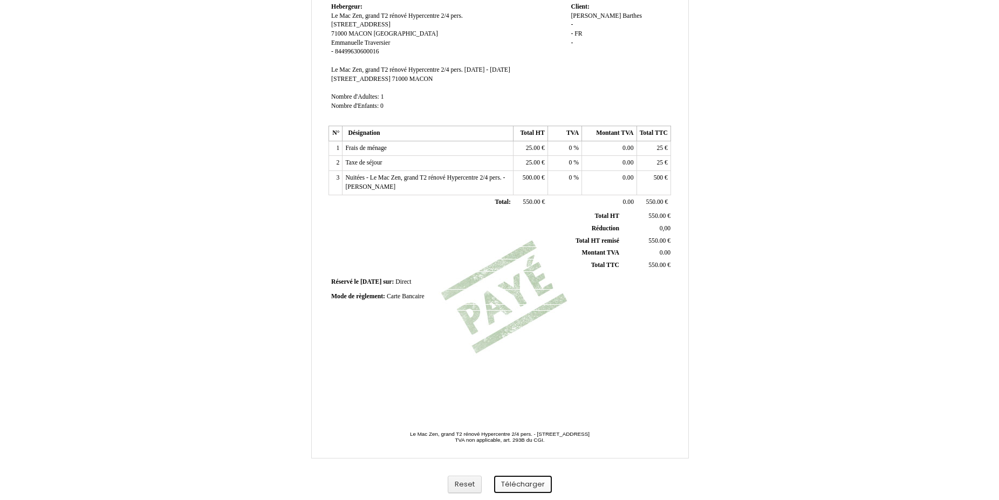
click at [527, 485] on button "Télécharger" at bounding box center [523, 485] width 58 height 18
